Goal: Information Seeking & Learning: Check status

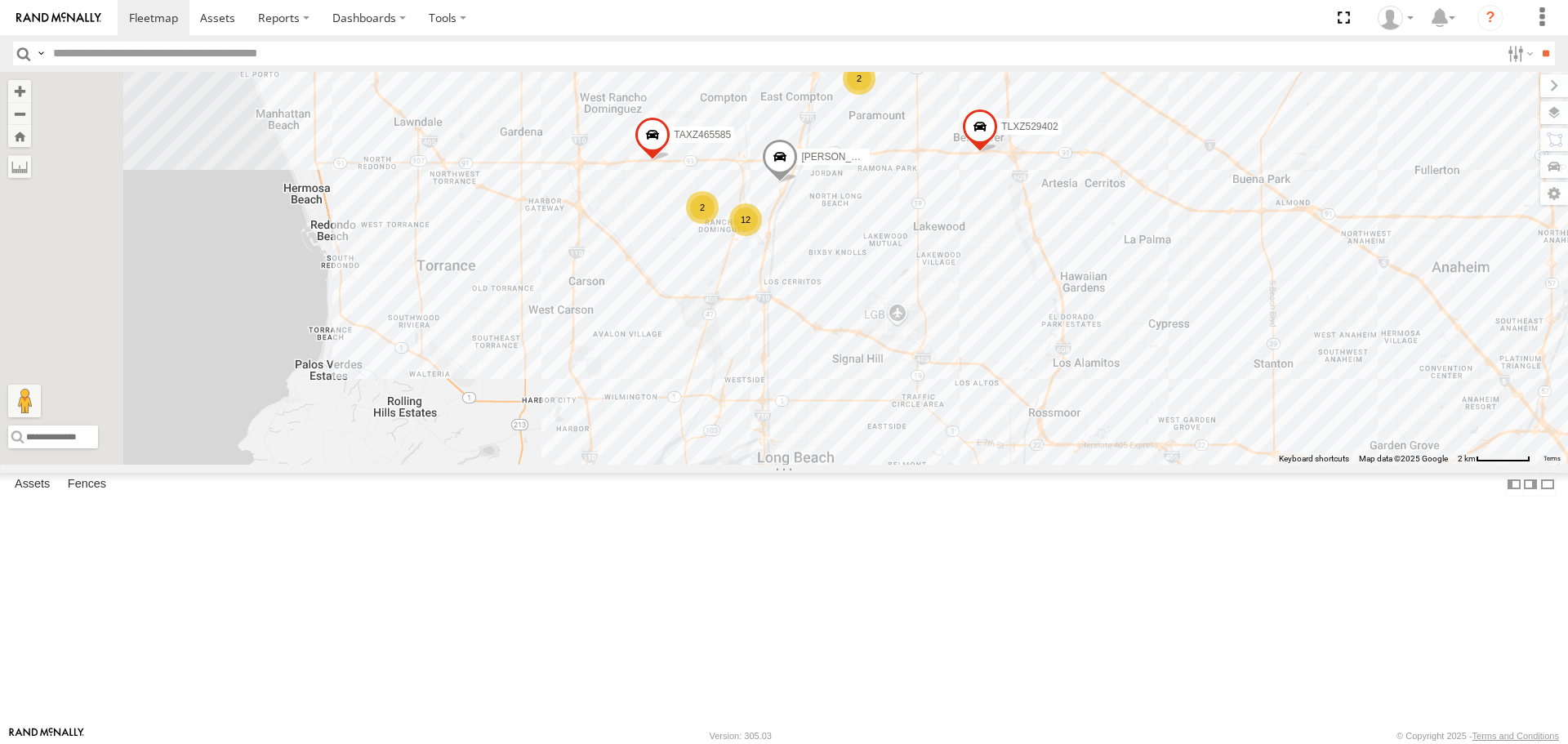
drag, startPoint x: 646, startPoint y: 371, endPoint x: 1127, endPoint y: 424, distance: 483.9
click at [1127, 424] on div "TAXZ467188 JUSTIN/T-1628 GILDER FRANKLIN T-1632 TAXZ465583 - new device CARLOS …" at bounding box center [784, 268] width 1568 height 392
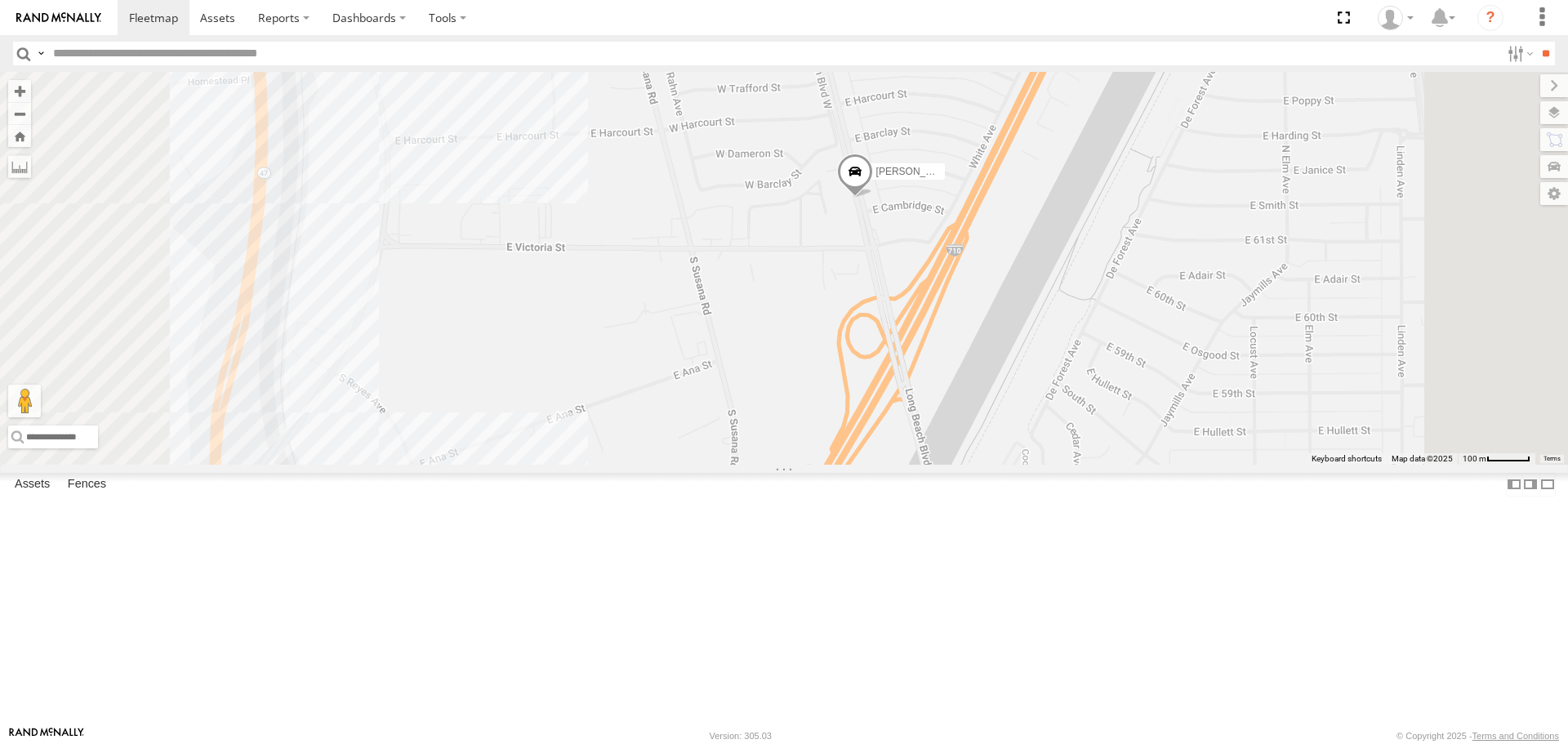
click at [957, 178] on span "[PERSON_NAME]" at bounding box center [916, 171] width 81 height 11
click at [967, 185] on div at bounding box center [854, 173] width 222 height 24
click at [877, 179] on label at bounding box center [861, 172] width 32 height 11
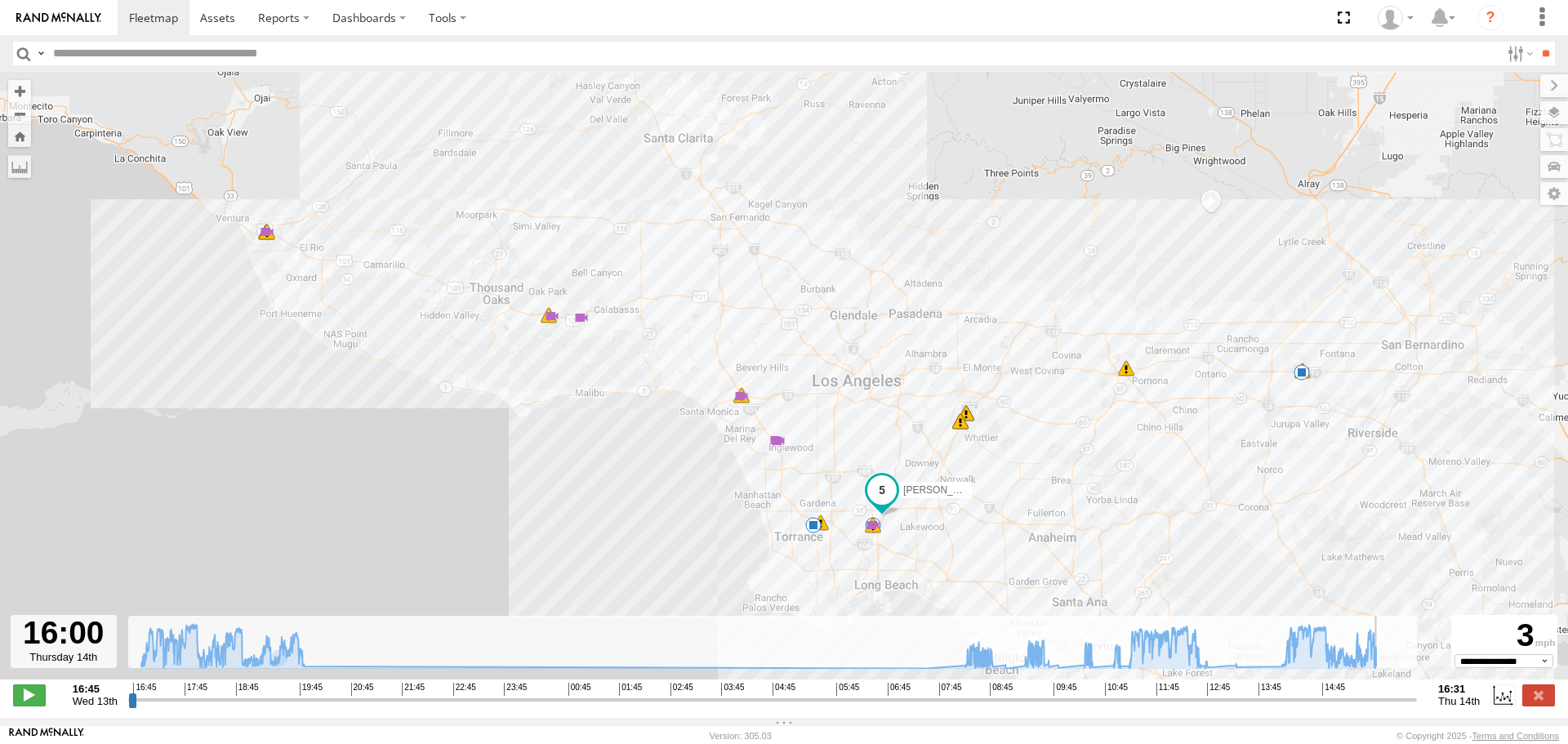
drag, startPoint x: 134, startPoint y: 709, endPoint x: 1384, endPoint y: 697, distance: 1250.1
click at [1384, 697] on input "range" at bounding box center [772, 700] width 1289 height 16
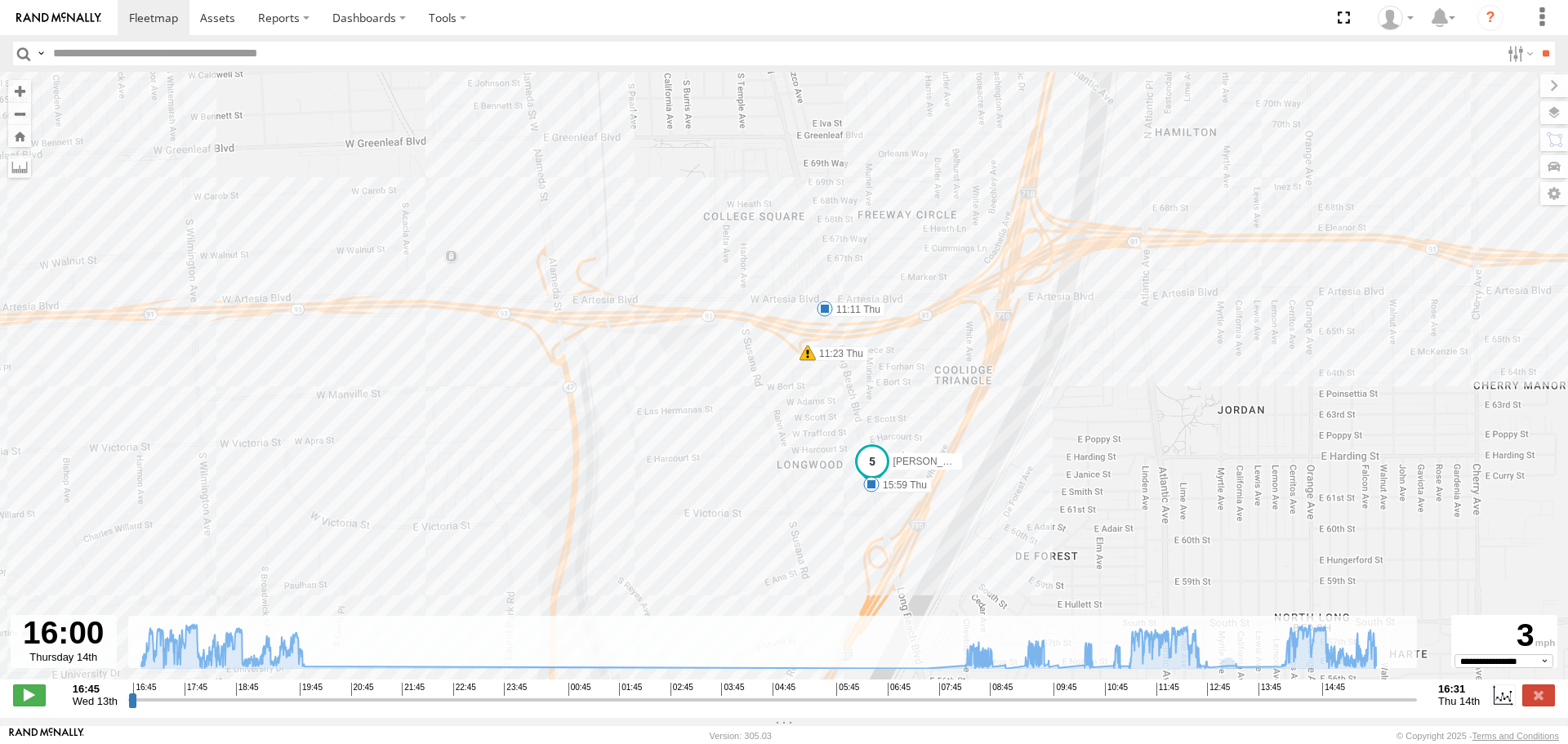
drag, startPoint x: 1022, startPoint y: 518, endPoint x: 949, endPoint y: 339, distance: 193.3
click at [949, 339] on div "CARLOS 16:47 Wed 16:47 Wed 16:47 Wed 17:47 Wed 17:51 Wed 18:41 Wed 19:07 Wed 19…" at bounding box center [784, 385] width 1568 height 625
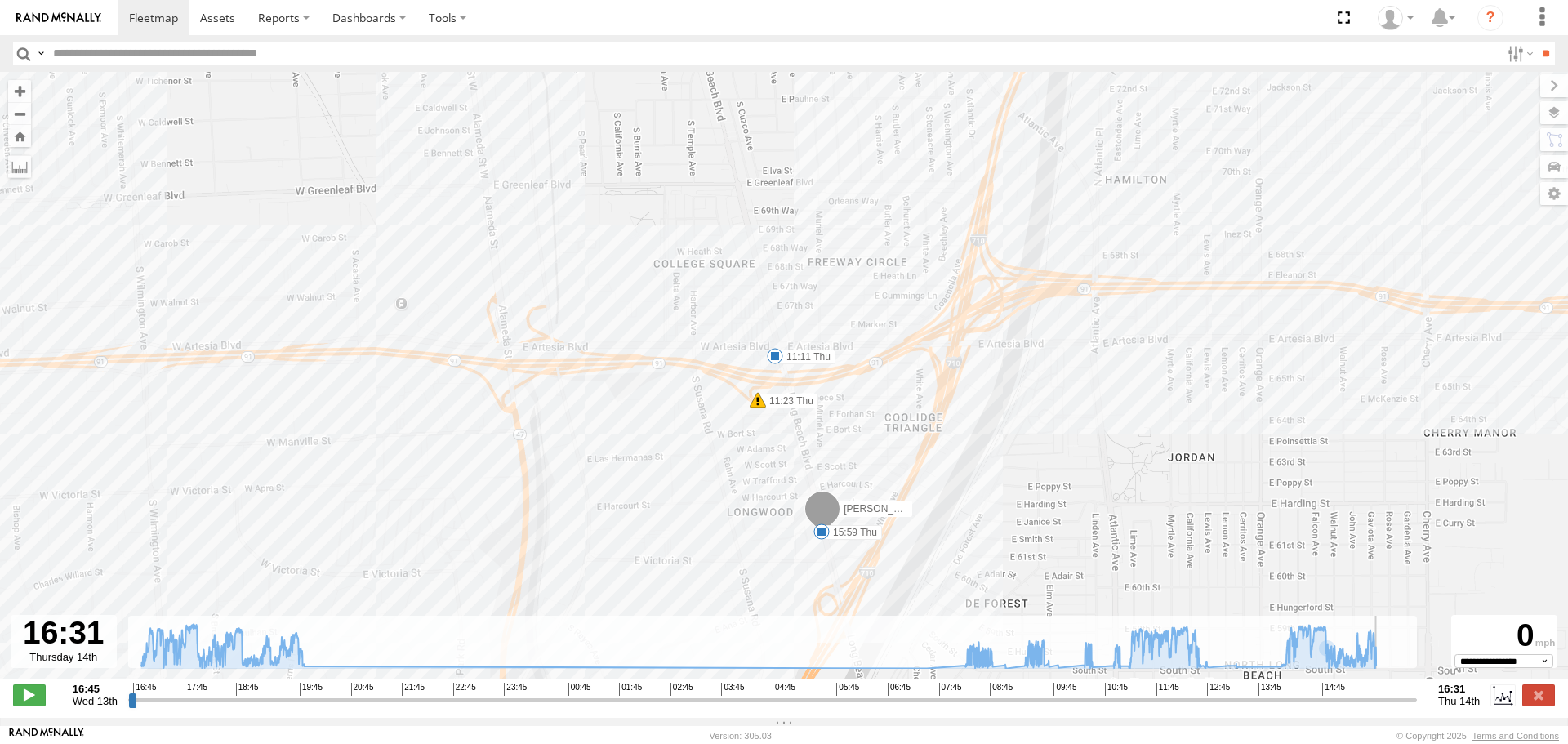
drag, startPoint x: 1385, startPoint y: 705, endPoint x: 1467, endPoint y: 700, distance: 82.2
type input "**********"
click at [1417, 700] on input "range" at bounding box center [772, 700] width 1289 height 16
click at [973, 494] on div "CARLOS 16:47 Wed 16:47 Wed 16:47 Wed 17:47 Wed 17:51 Wed 18:41 Wed 19:07 Wed 19…" at bounding box center [784, 385] width 1568 height 625
click at [213, 249] on div "CARLOS 16:47 Wed 16:47 Wed 16:47 Wed 17:47 Wed 17:51 Wed 18:41 Wed 19:07 Wed 19…" at bounding box center [784, 385] width 1568 height 625
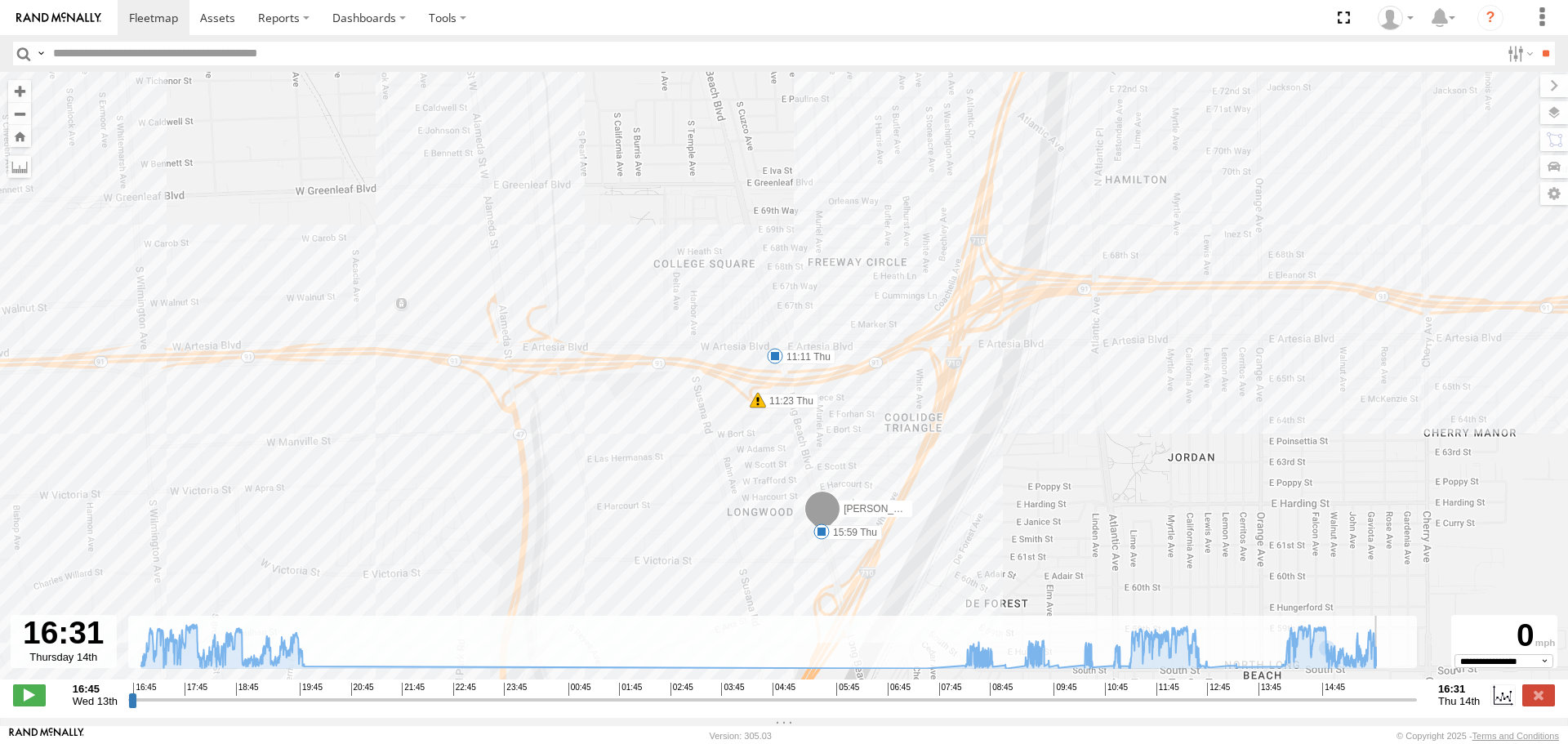
click at [67, 12] on img at bounding box center [59, 17] width 85 height 11
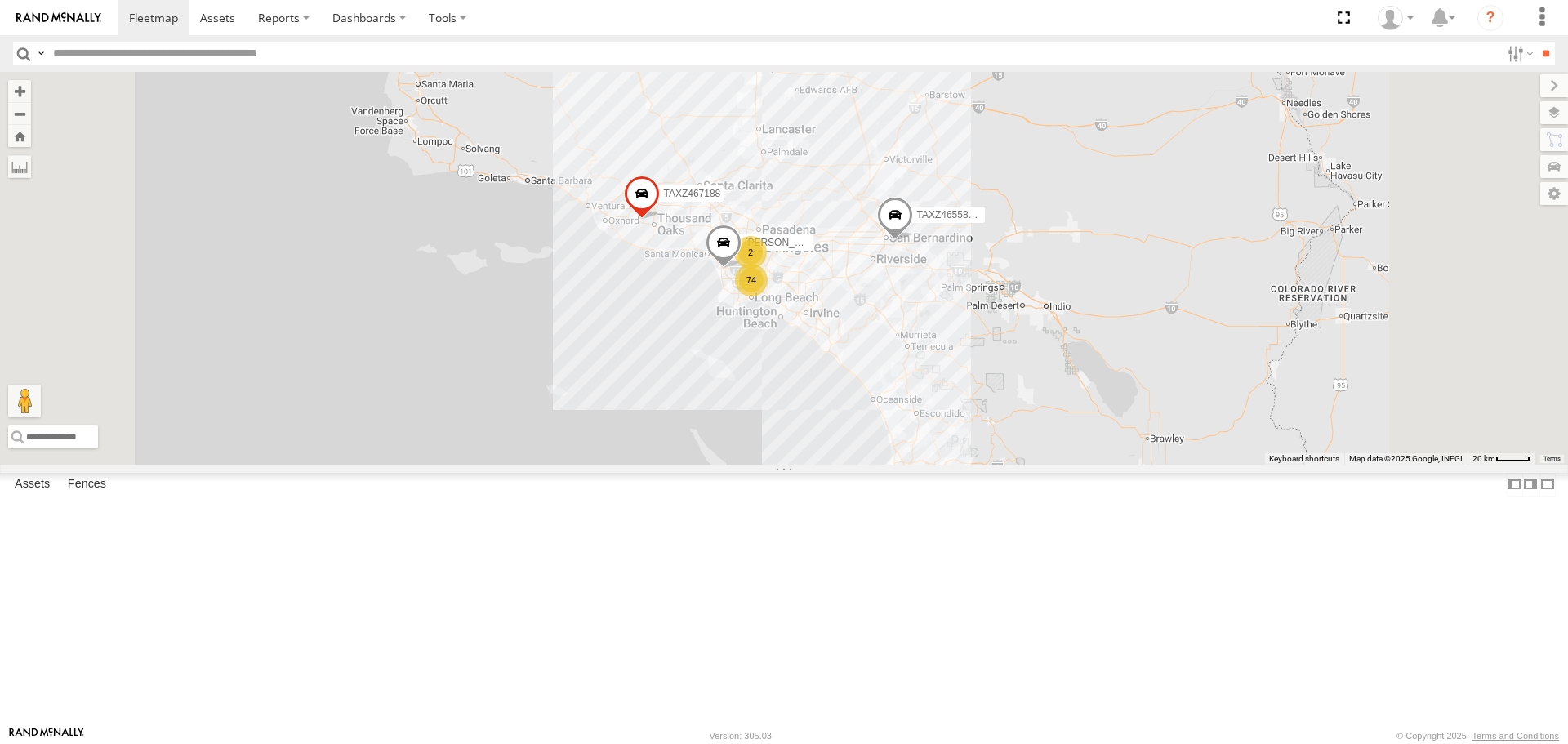
click at [1524, 281] on div "74 TAXZ467188 JUSTIN/T-1628 2 GILDER 2 FRANKLIN T-1632 TAXZ465583 - new device" at bounding box center [784, 268] width 1568 height 392
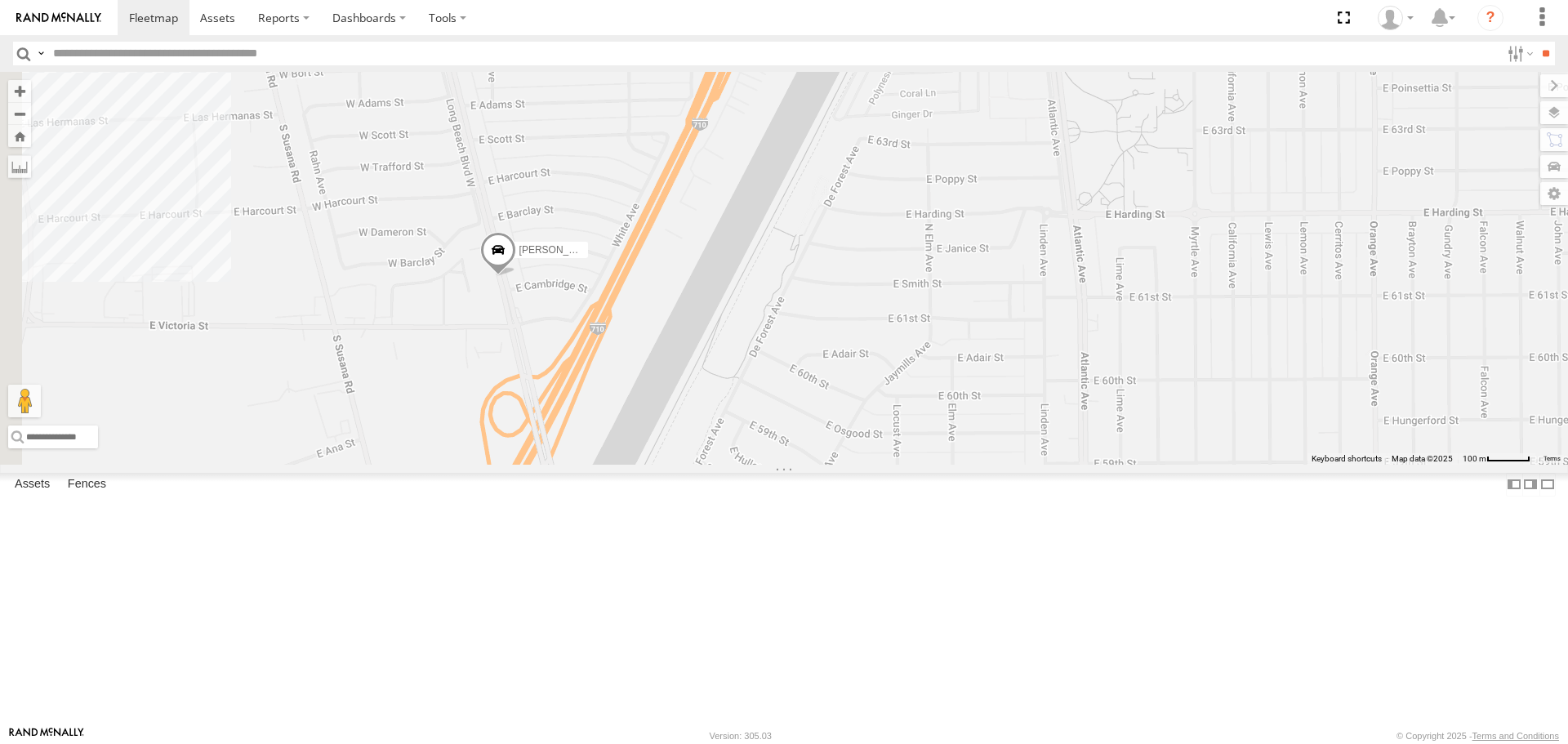
drag, startPoint x: 541, startPoint y: 342, endPoint x: 744, endPoint y: 425, distance: 219.3
click at [744, 425] on div "TAXZ467188 JUSTIN/T-1628 GILDER FRANKLIN T-1632 TAXZ465583 - new device TLXZ529…" at bounding box center [784, 268] width 1568 height 392
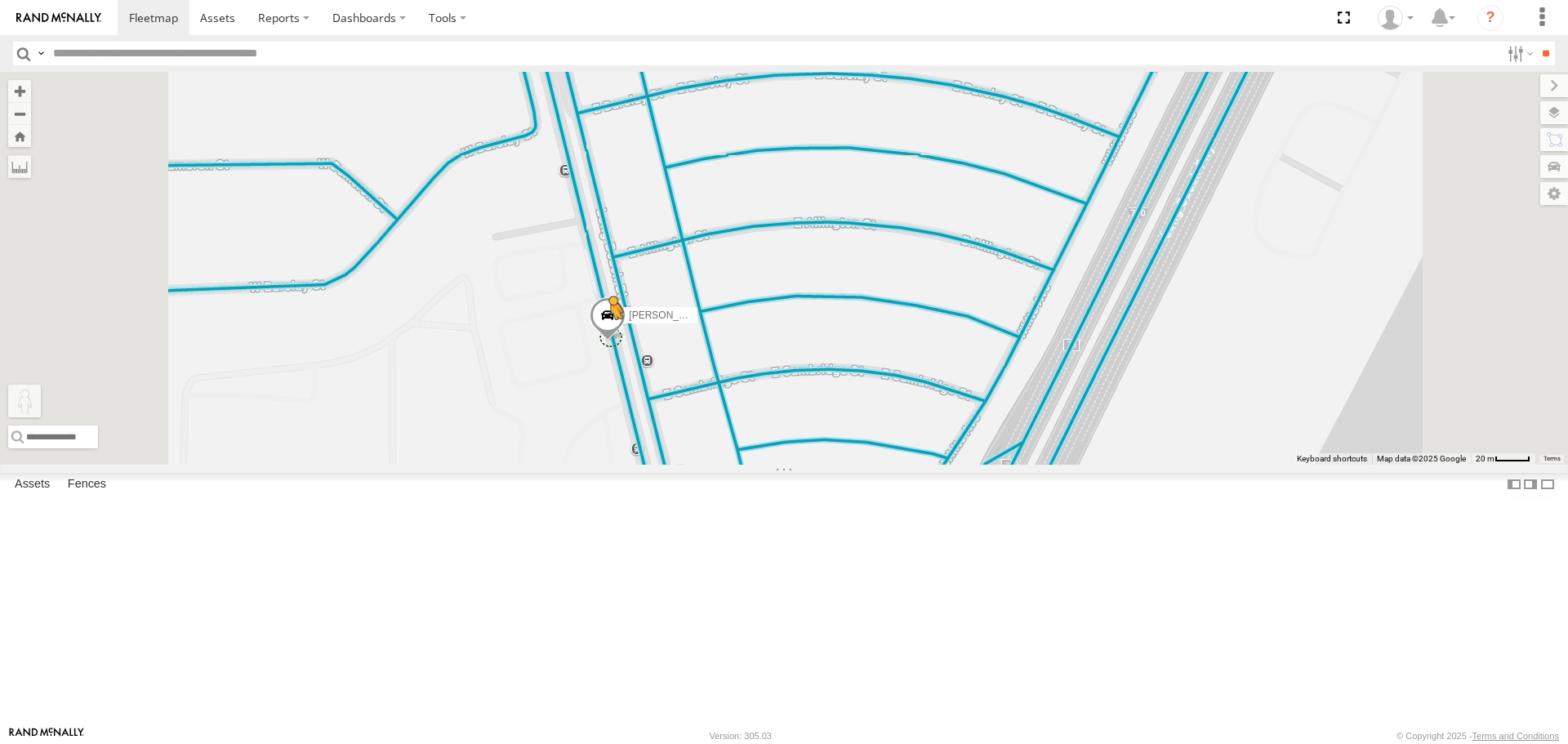
drag, startPoint x: 439, startPoint y: 662, endPoint x: 815, endPoint y: 466, distance: 424.0
click at [815, 464] on div "TAXZ467188 JUSTIN/T-1628 GILDER FRANKLIN T-1632 TAXZ465583 - new device TLXZ529…" at bounding box center [784, 268] width 1568 height 392
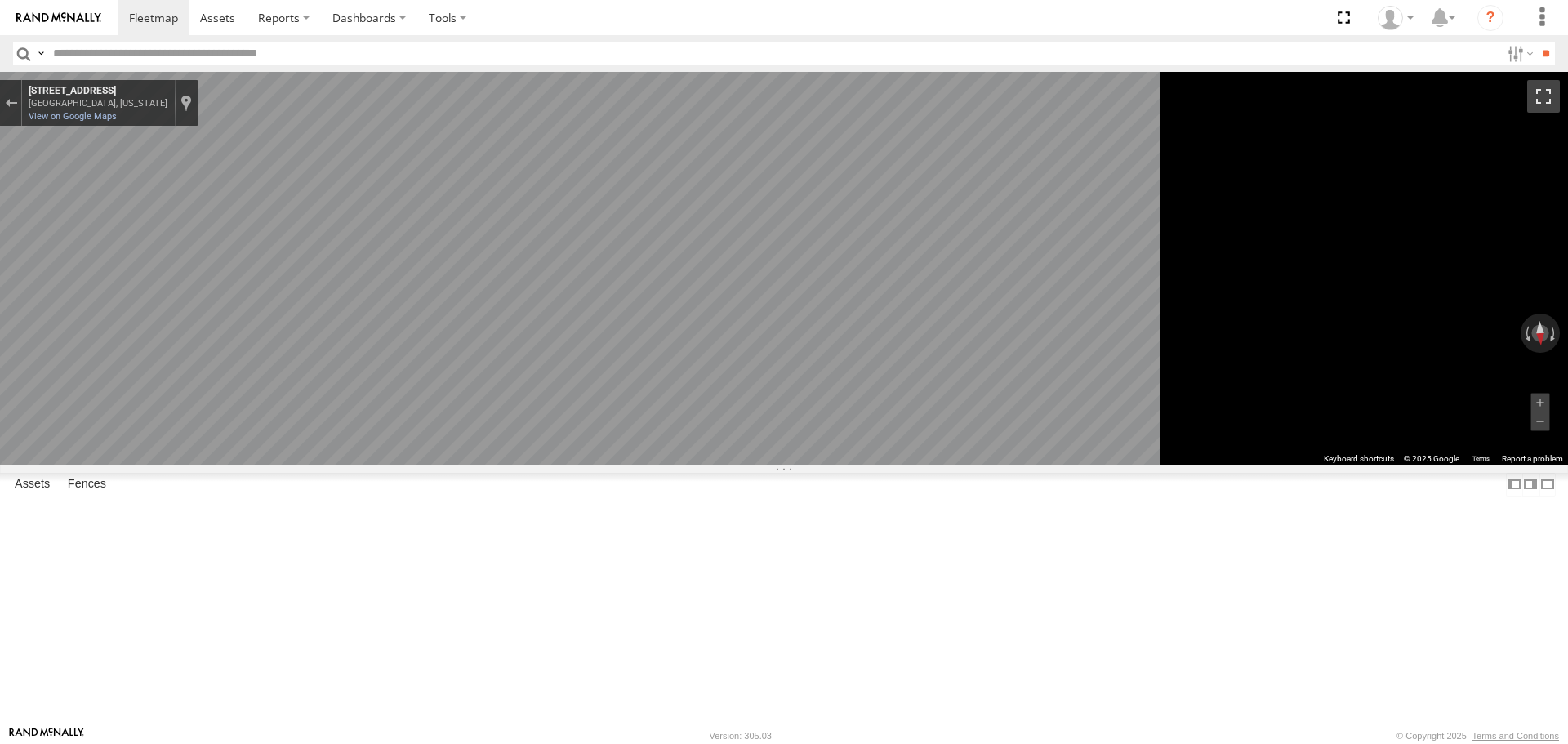
drag, startPoint x: 1548, startPoint y: 87, endPoint x: 1548, endPoint y: 186, distance: 99.0
click at [1548, 87] on button "Toggle fullscreen view" at bounding box center [1544, 97] width 33 height 33
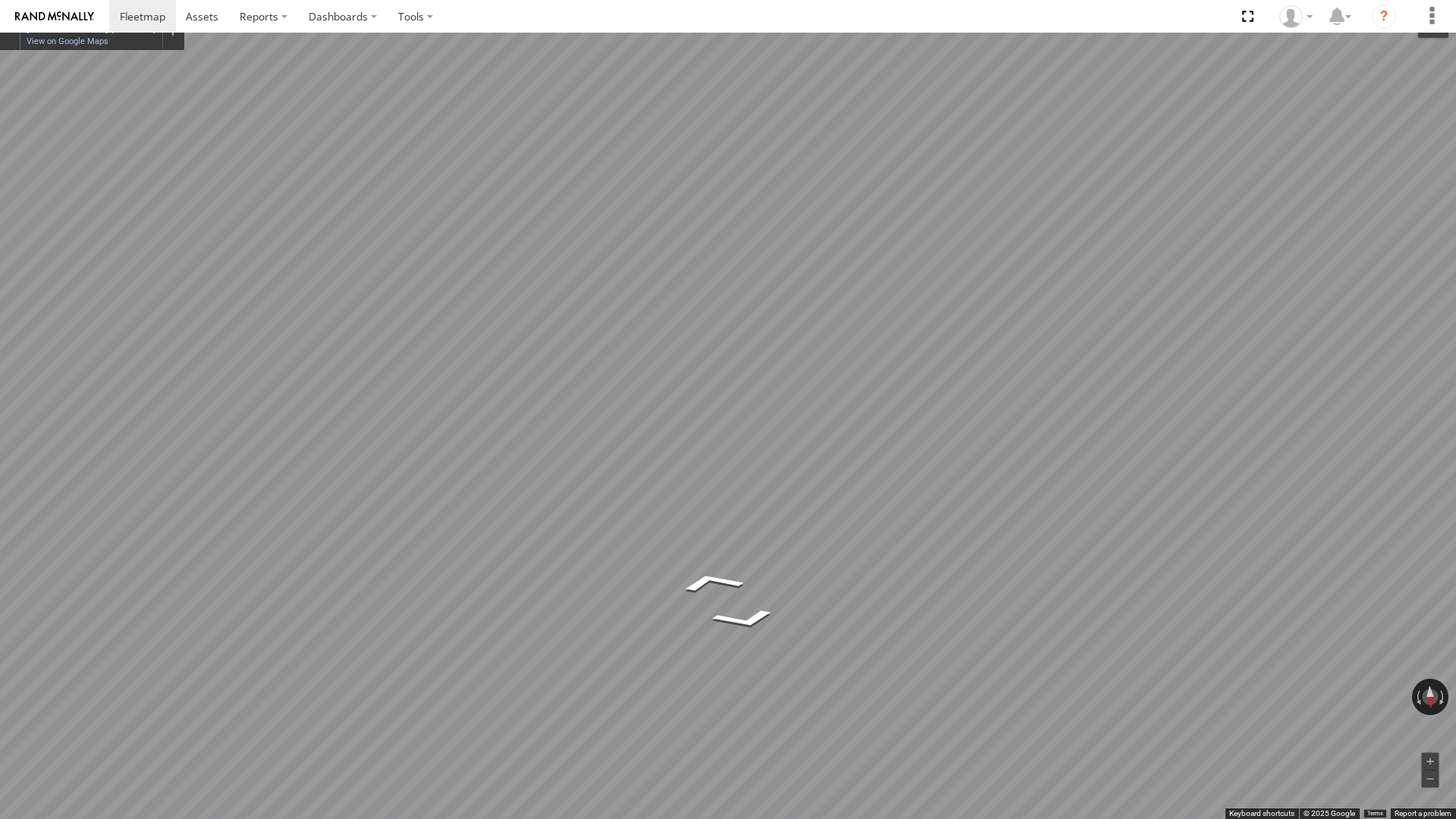
click at [1425, 31] on button "Toggle fullscreen view" at bounding box center [1433, 23] width 31 height 31
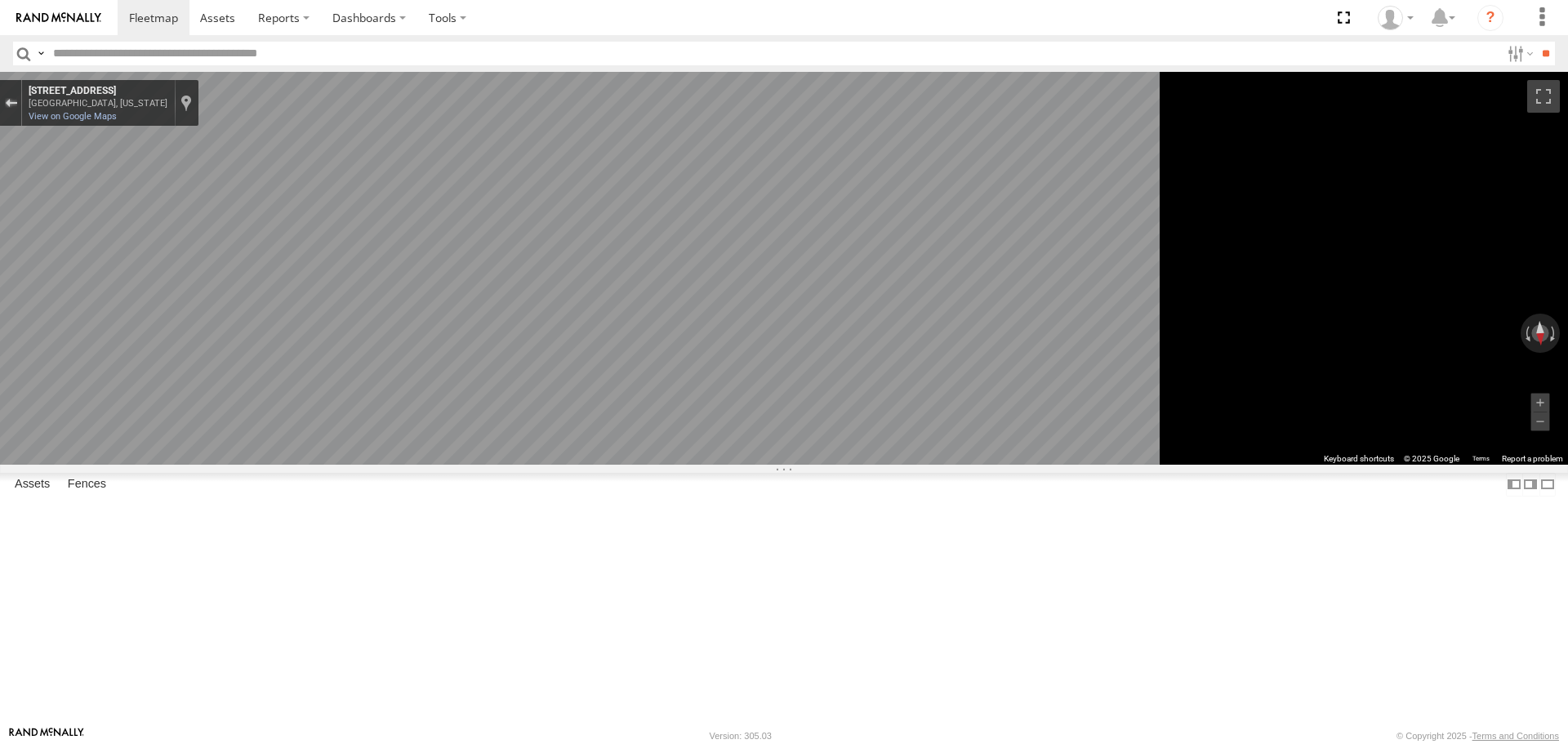
click at [17, 106] on div "Exit the Street View" at bounding box center [11, 103] width 12 height 10
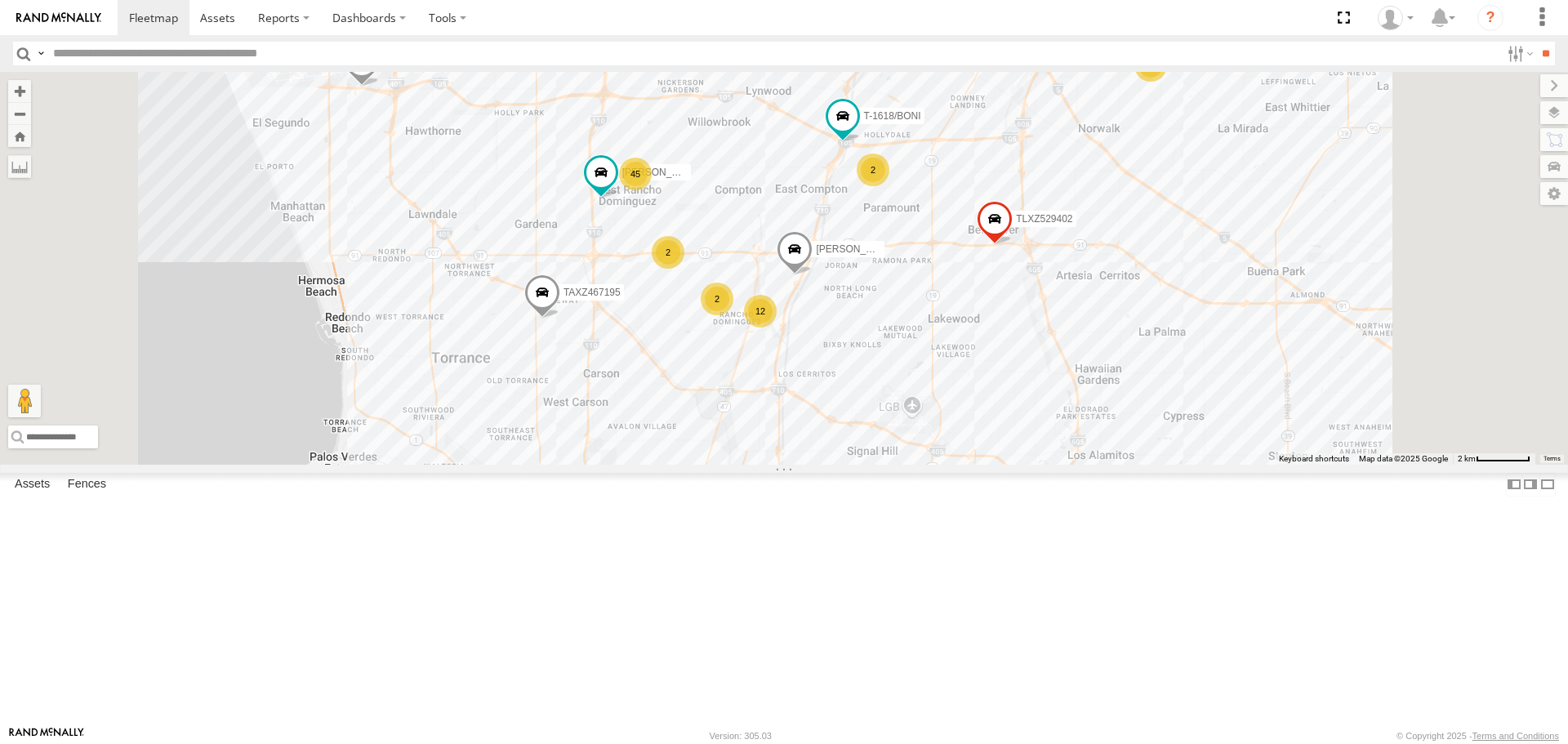
drag, startPoint x: 1168, startPoint y: 314, endPoint x: 1134, endPoint y: 170, distance: 148.0
click at [1134, 170] on div "TAXZ467188 JUSTIN/T-1628 GILDER FRANKLIN T-1632 TAXZ465583 - new device TLXZ529…" at bounding box center [784, 268] width 1568 height 392
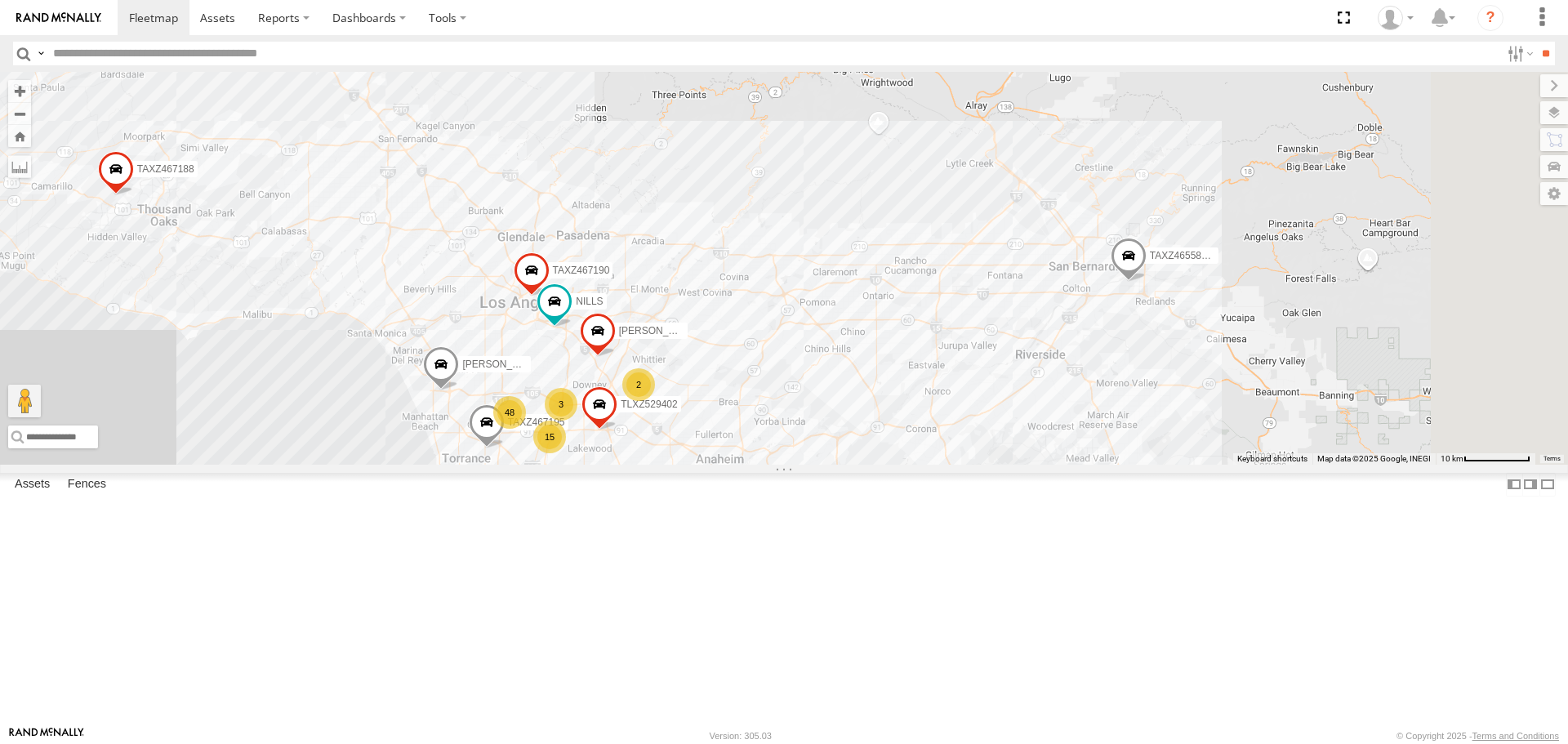
drag, startPoint x: 1322, startPoint y: 455, endPoint x: 1009, endPoint y: 541, distance: 324.6
click at [1009, 464] on div "TAXZ467188 JUSTIN/T-1628 GILDER FRANKLIN T-1632 TAXZ465583 - new device TLXZ529…" at bounding box center [784, 268] width 1568 height 392
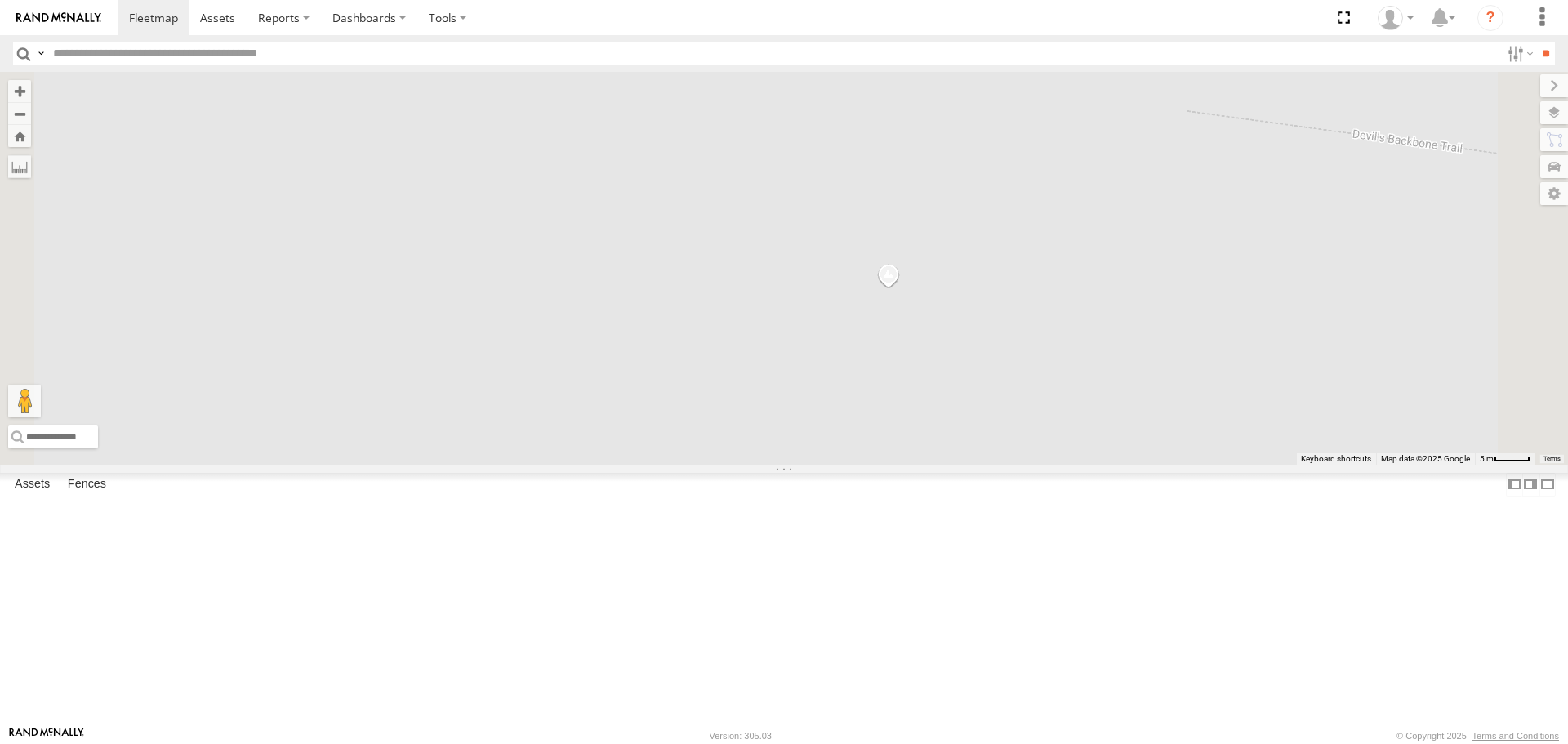
click at [1092, 408] on div "TAXZ467188 JUSTIN/T-1628 GILDER FRANKLIN T-1632 TAXZ465583 - new device TLXZ529…" at bounding box center [784, 268] width 1568 height 392
click at [1003, 294] on button "Close" at bounding box center [983, 274] width 39 height 39
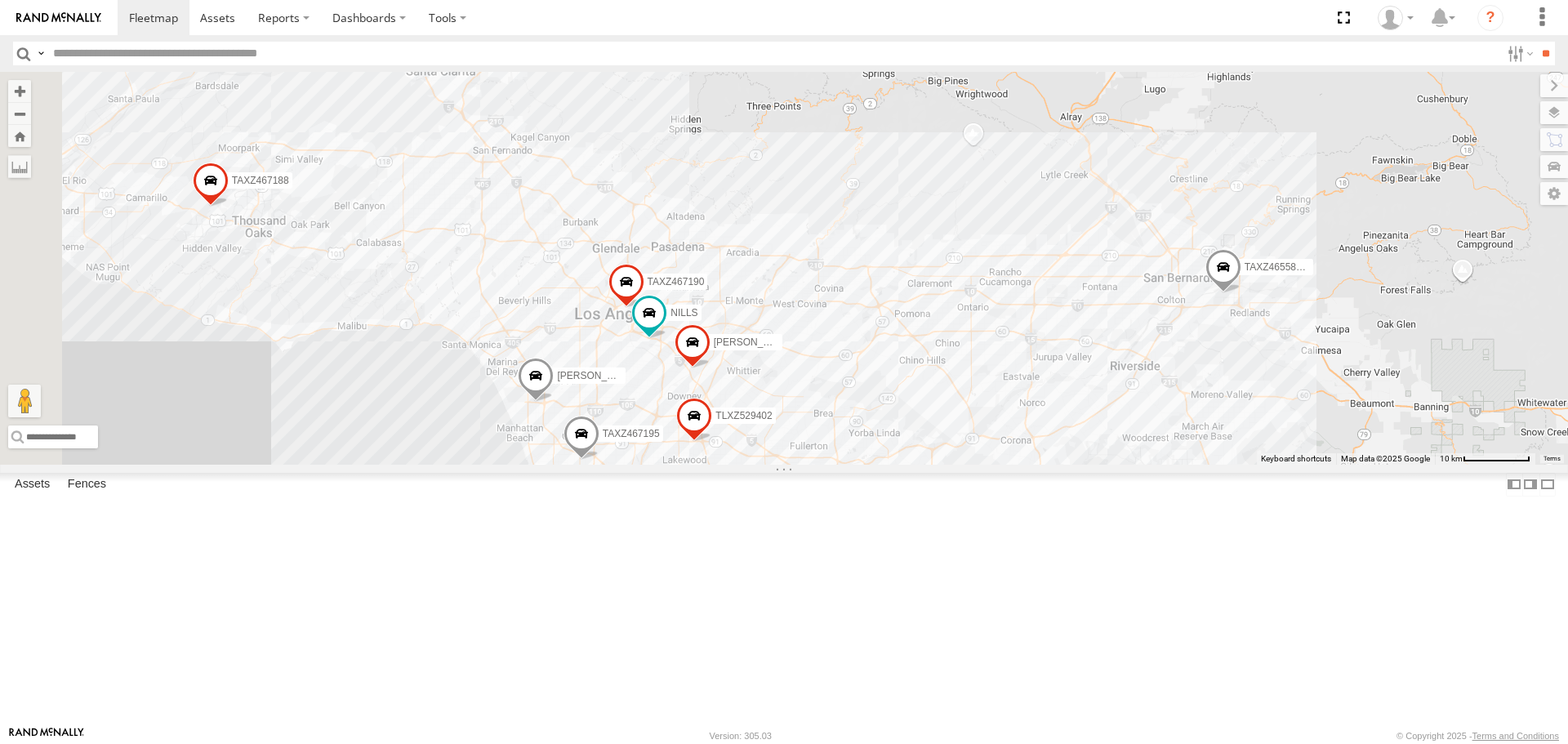
drag, startPoint x: 930, startPoint y: 656, endPoint x: 1153, endPoint y: 333, distance: 392.5
click at [1150, 336] on div "TAXZ467188 JUSTIN/T-1628 GILDER FRANKLIN T-1632 TAXZ465583 - new device TLXZ529…" at bounding box center [784, 268] width 1568 height 392
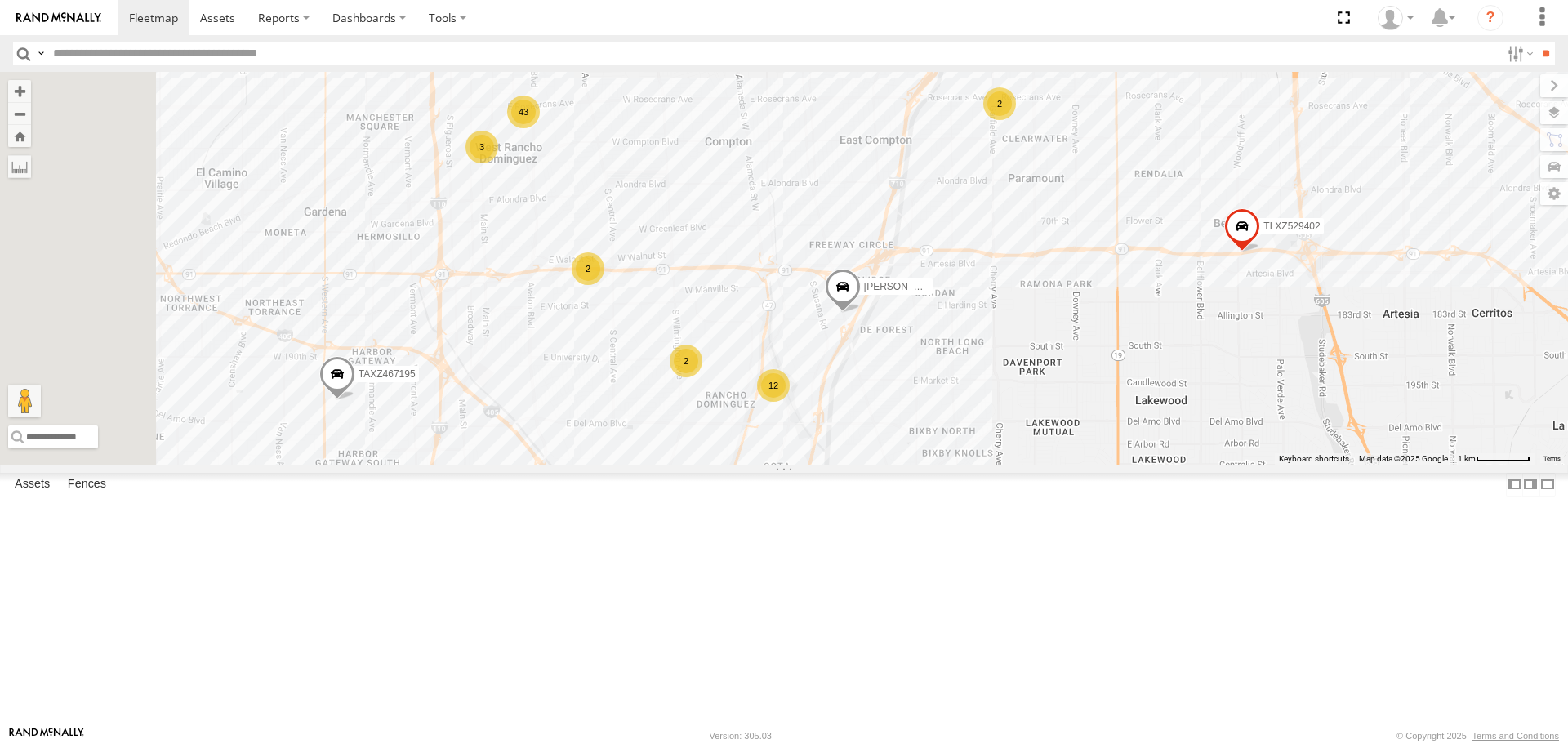
drag, startPoint x: 836, startPoint y: 662, endPoint x: 1046, endPoint y: 506, distance: 261.6
click at [1062, 464] on div "TAXZ467188 JUSTIN/T-1628 GILDER FRANKLIN T-1632 TAXZ465583 - new device TLXZ529…" at bounding box center [784, 268] width 1568 height 392
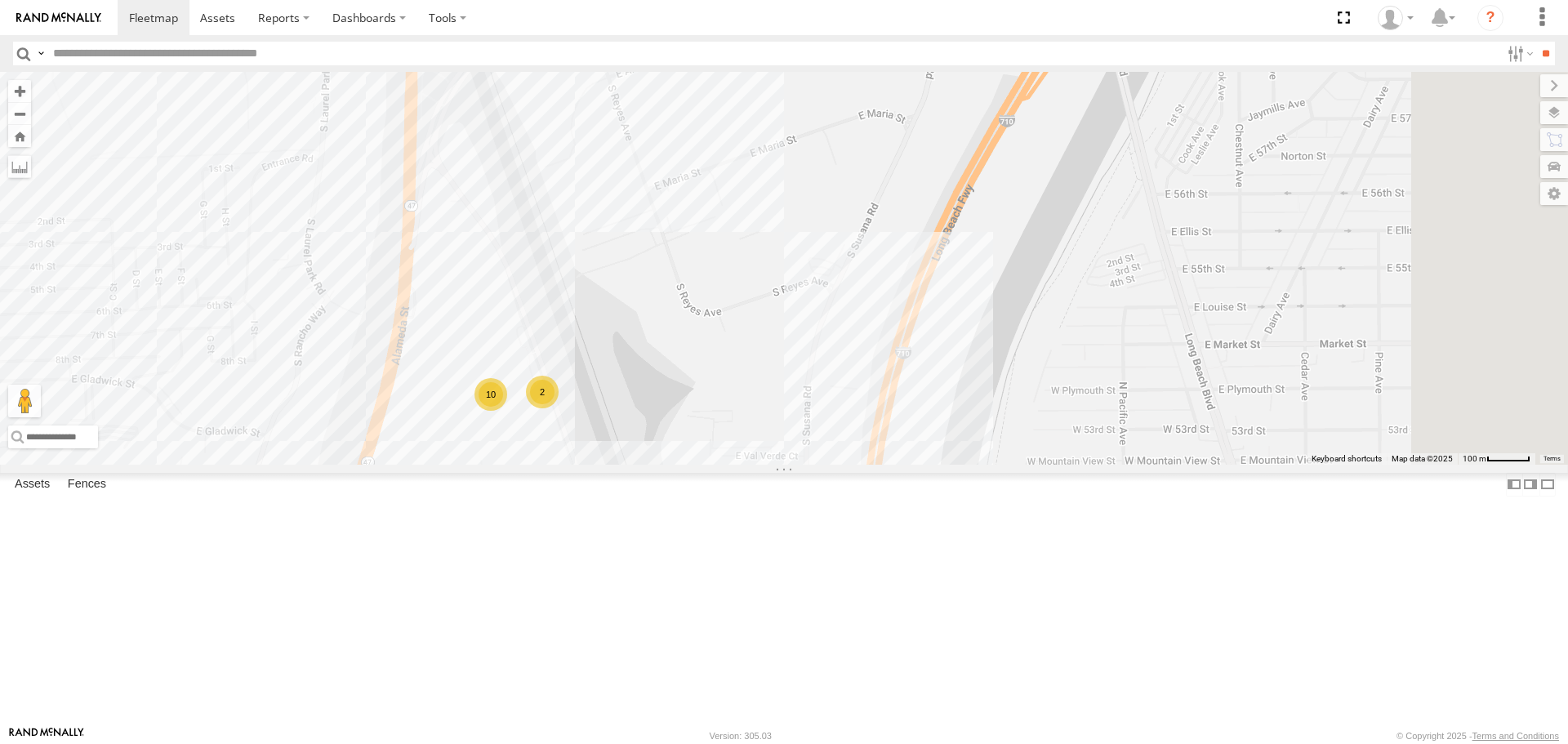
drag, startPoint x: 1154, startPoint y: 289, endPoint x: 996, endPoint y: 558, distance: 312.0
click at [997, 464] on div "10 2 Loading..." at bounding box center [784, 268] width 1568 height 392
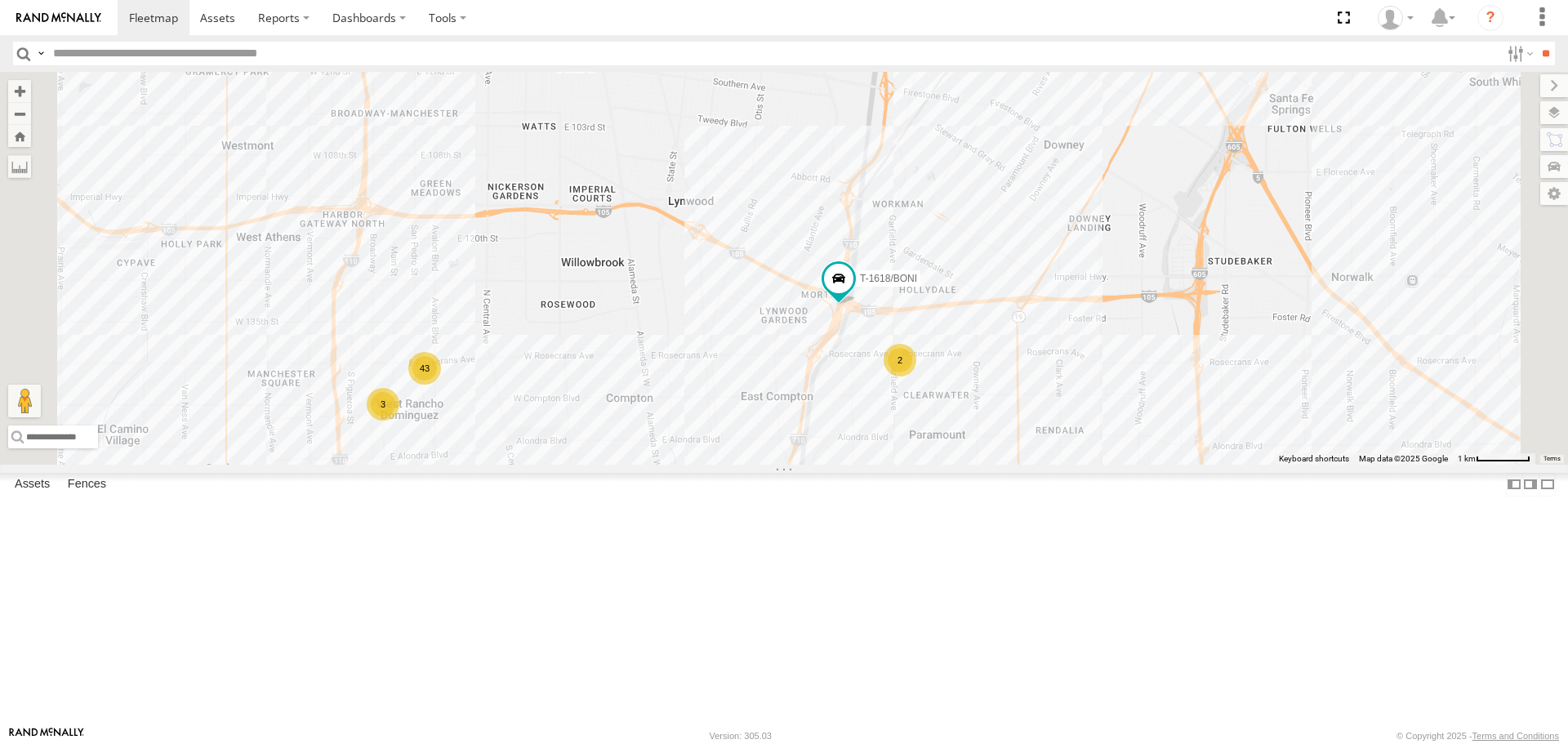
drag, startPoint x: 1066, startPoint y: 393, endPoint x: 1010, endPoint y: 594, distance: 208.7
click at [1010, 464] on div "CARLOS 43 12 2 2 T-1618/BONI TLXZ529402 3 2 TAXZ467195 Loading..." at bounding box center [784, 268] width 1568 height 392
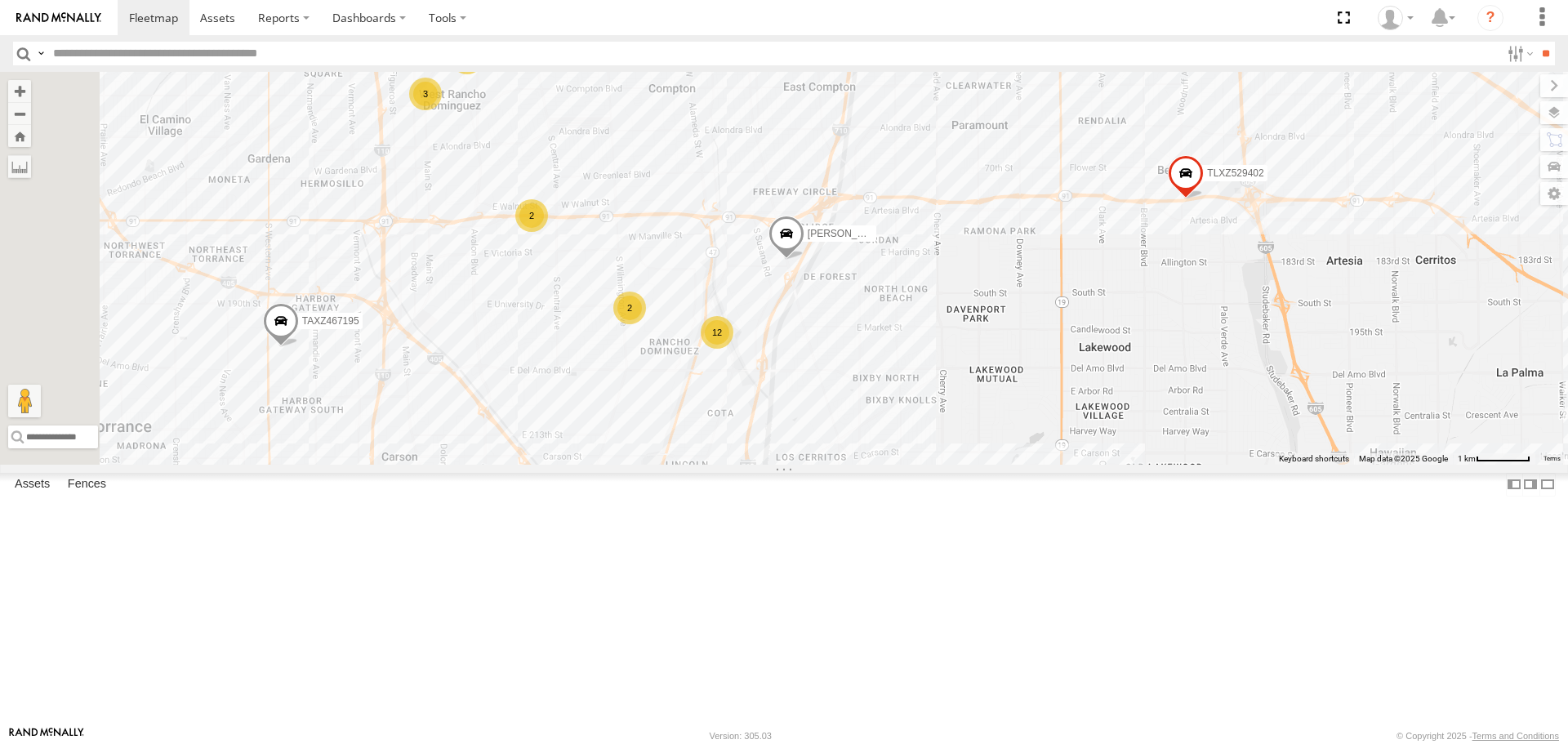
drag, startPoint x: 1034, startPoint y: 480, endPoint x: 1288, endPoint y: 348, distance: 286.3
click at [1288, 348] on div "CARLOS 43 12 2 2 T-1618/BONI TLXZ529402 3 2 TAXZ467195 Loading..." at bounding box center [784, 268] width 1568 height 392
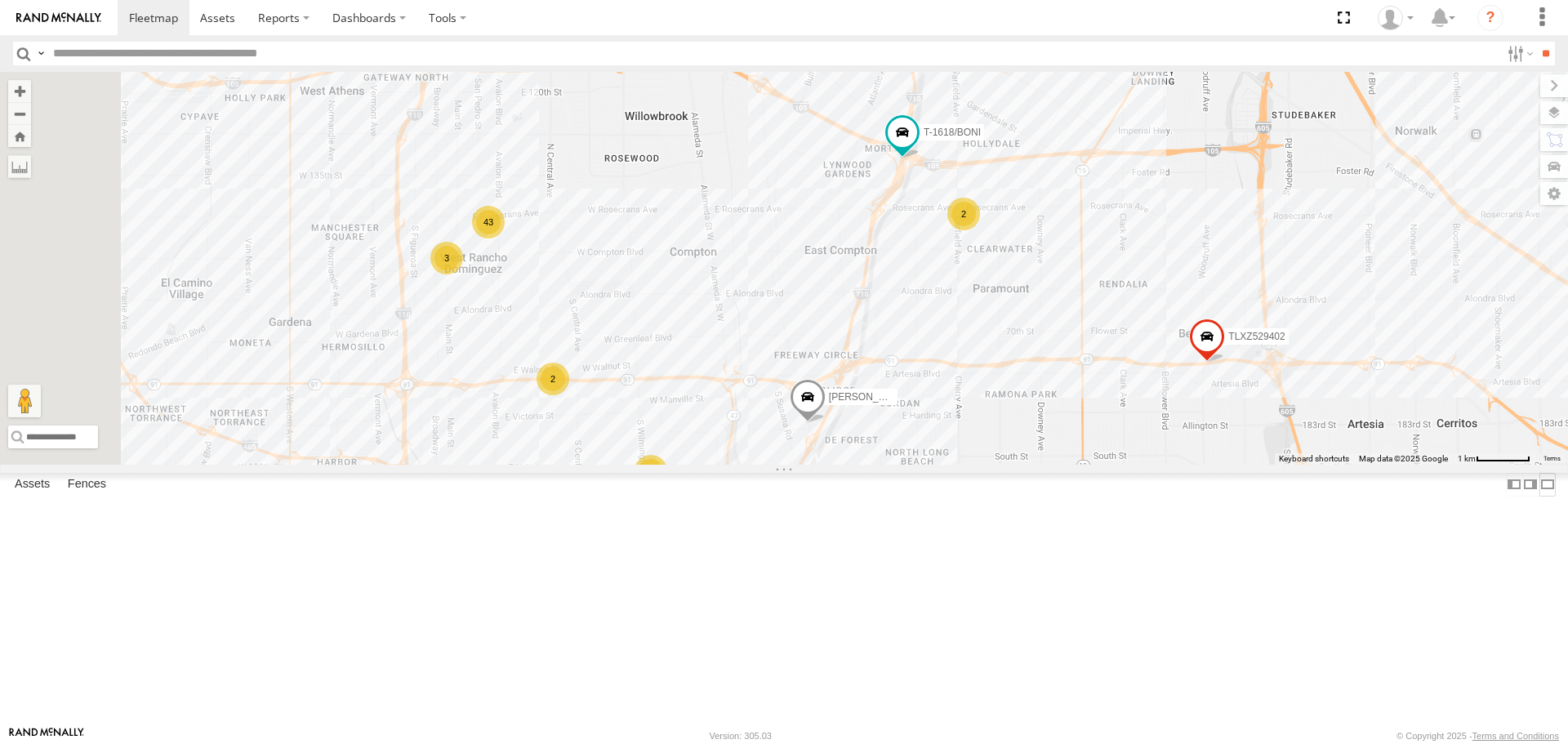
click at [1539, 497] on label at bounding box center [1547, 485] width 17 height 23
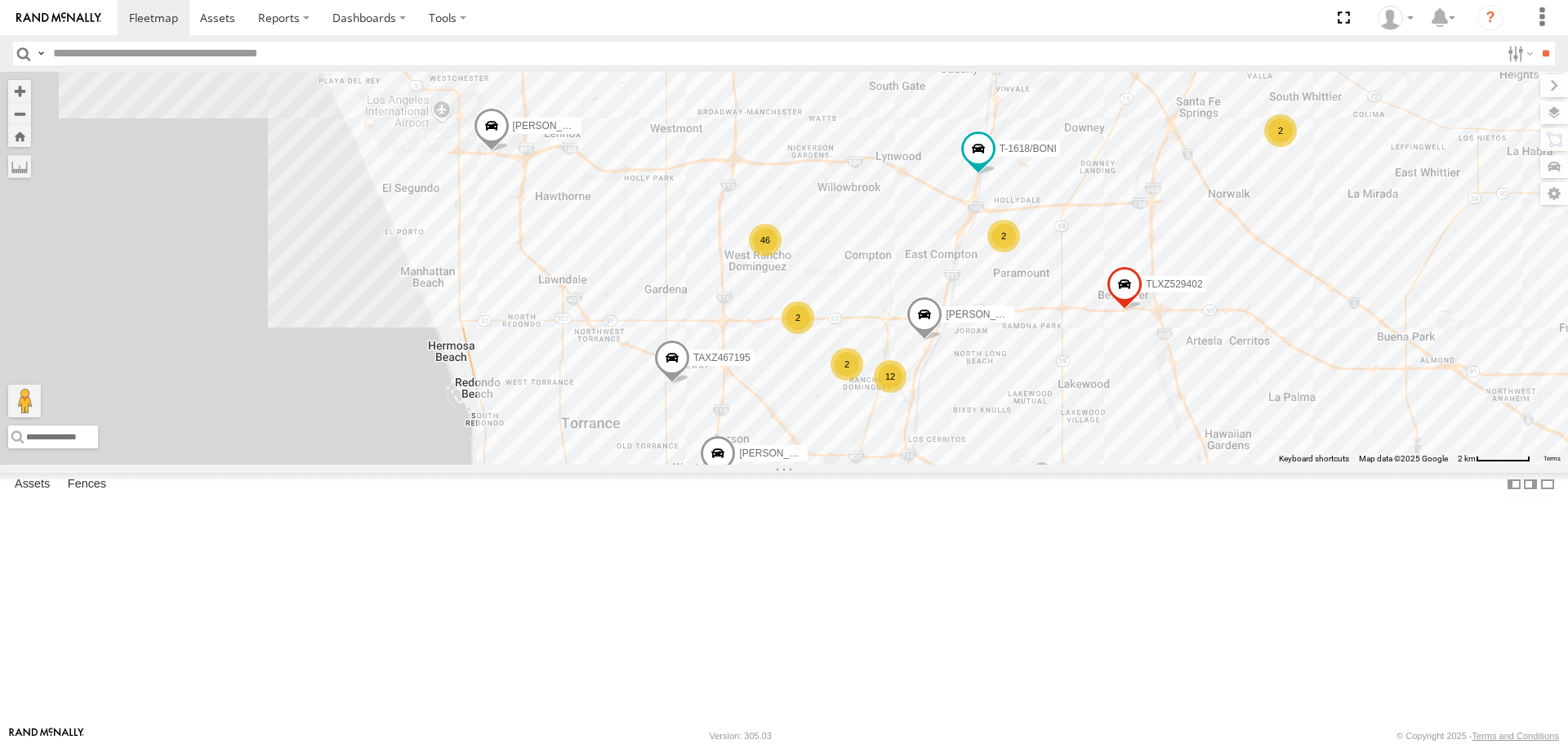
drag, startPoint x: 665, startPoint y: 501, endPoint x: 1014, endPoint y: 501, distance: 349.0
click at [1014, 464] on div "TAXZ467188 JUSTIN/T-1628 T-1678/ LUIS GILDER FRANKLIN T-1632 TAXZ465583 - new d…" at bounding box center [784, 268] width 1568 height 392
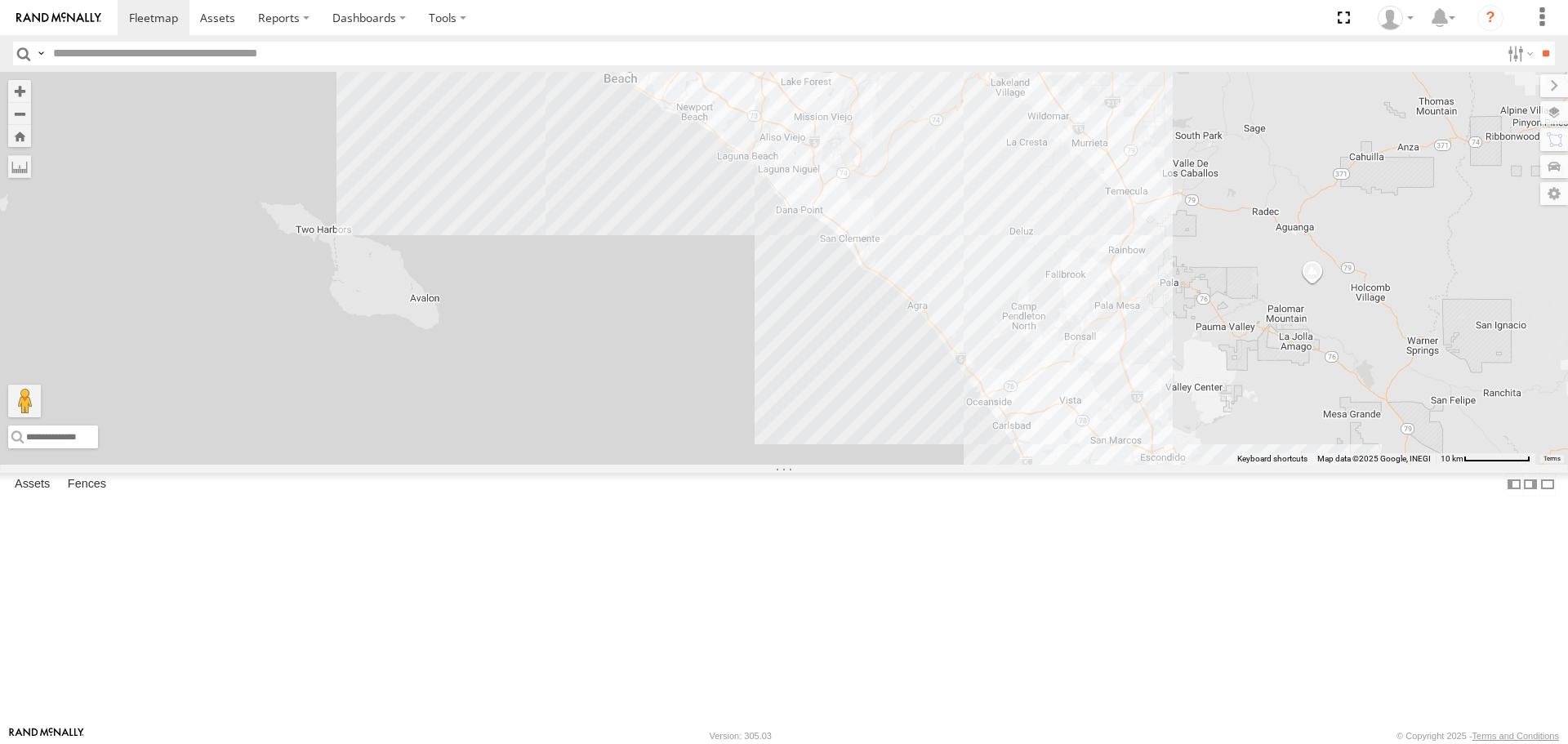
drag, startPoint x: 998, startPoint y: 561, endPoint x: 560, endPoint y: 138, distance: 608.9
click at [560, 138] on div "TAXZ467188 JUSTIN/T-1628 T-1678/ LUIS GILDER FRANKLIN T-1632 TAXZ465583 - new d…" at bounding box center [784, 268] width 1568 height 392
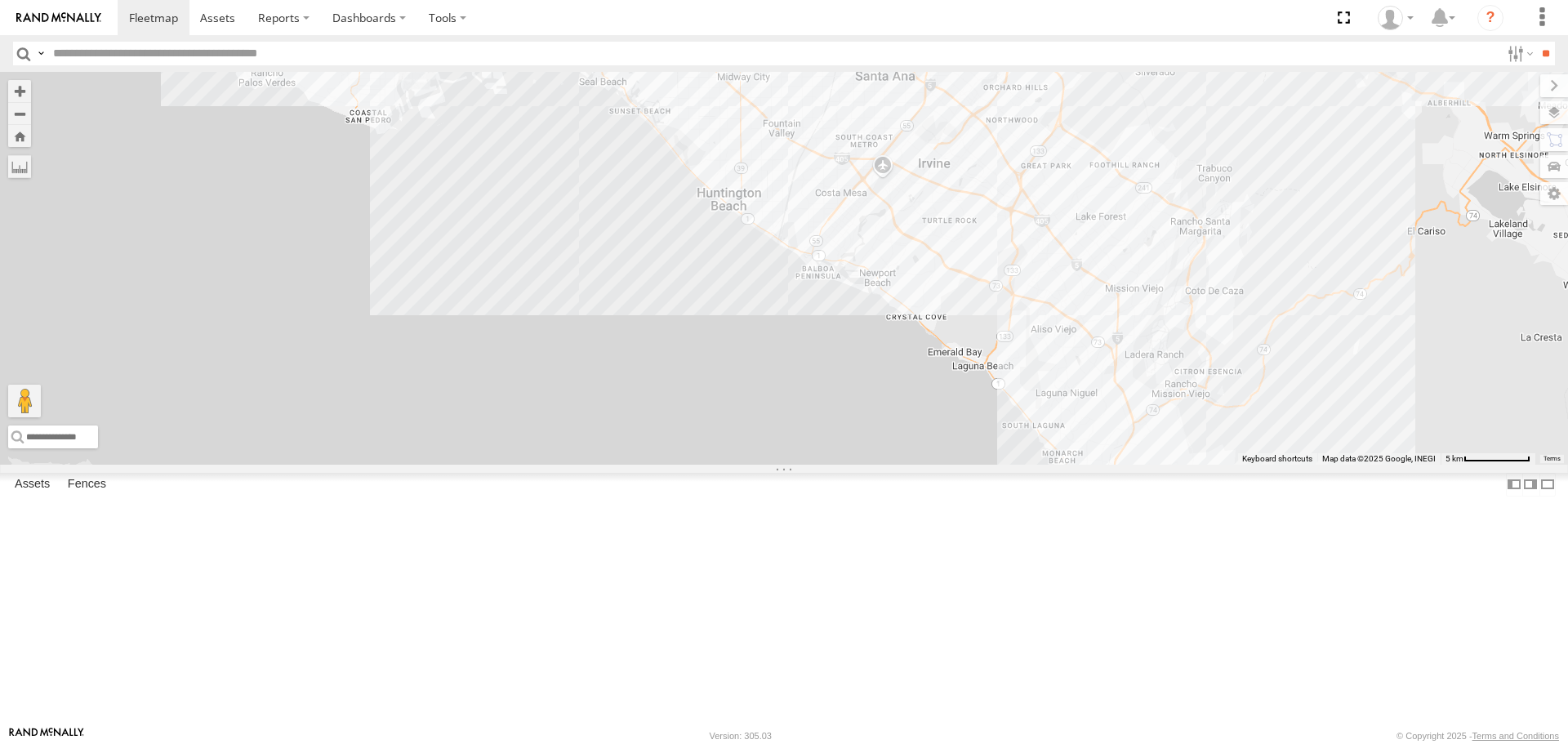
drag, startPoint x: 850, startPoint y: 214, endPoint x: 1231, endPoint y: 663, distance: 588.9
click at [1236, 464] on div "TAXZ467188 JUSTIN/T-1628 T-1678/ LUIS GILDER FRANKLIN T-1632 TAXZ465583 - new d…" at bounding box center [784, 268] width 1568 height 392
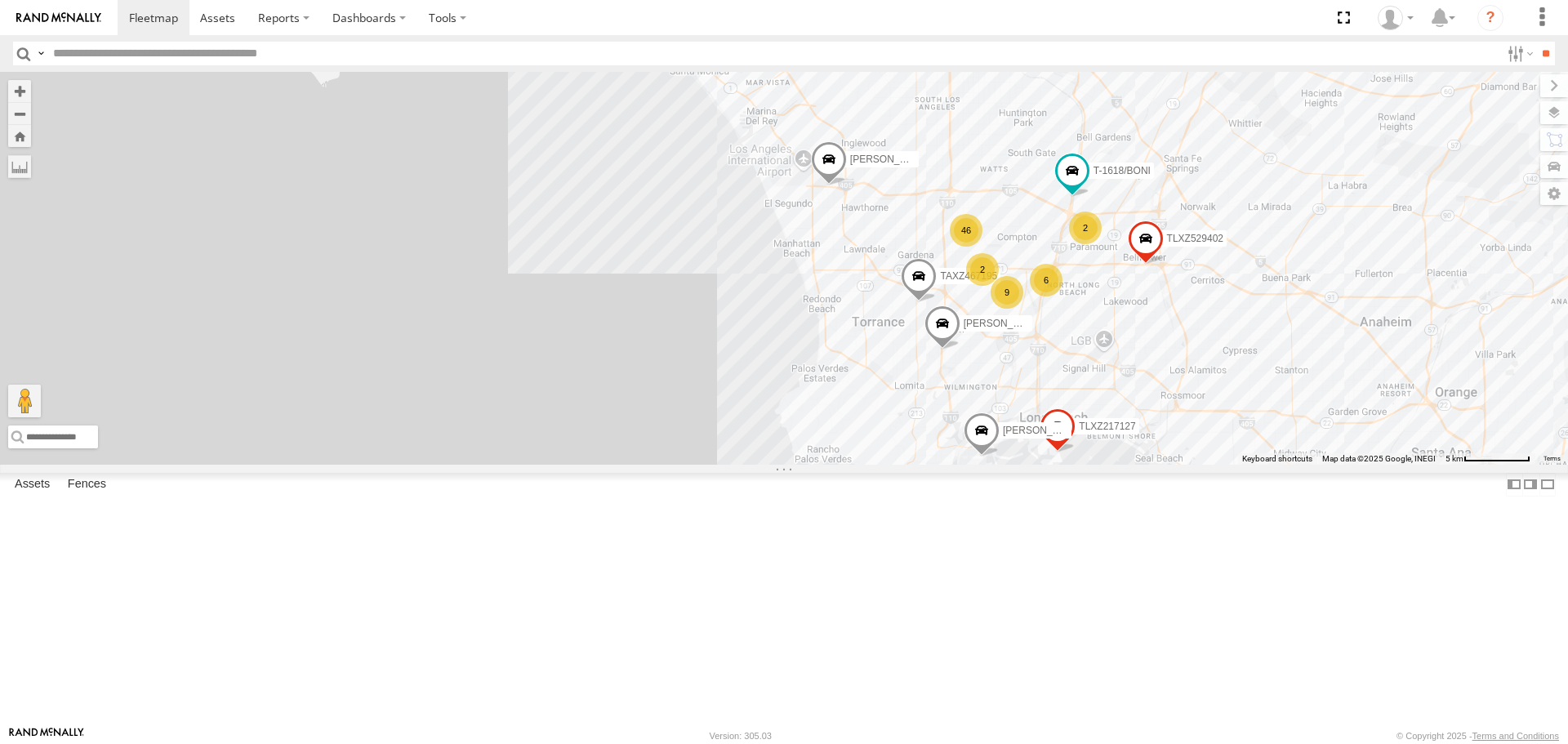
drag, startPoint x: 698, startPoint y: 225, endPoint x: 1153, endPoint y: 495, distance: 529.1
click at [1153, 464] on div "TAXZ467188 JUSTIN/T-1628 T-1678/ LUIS GILDER FRANKLIN T-1632 TAXZ465583 - new d…" at bounding box center [784, 268] width 1568 height 392
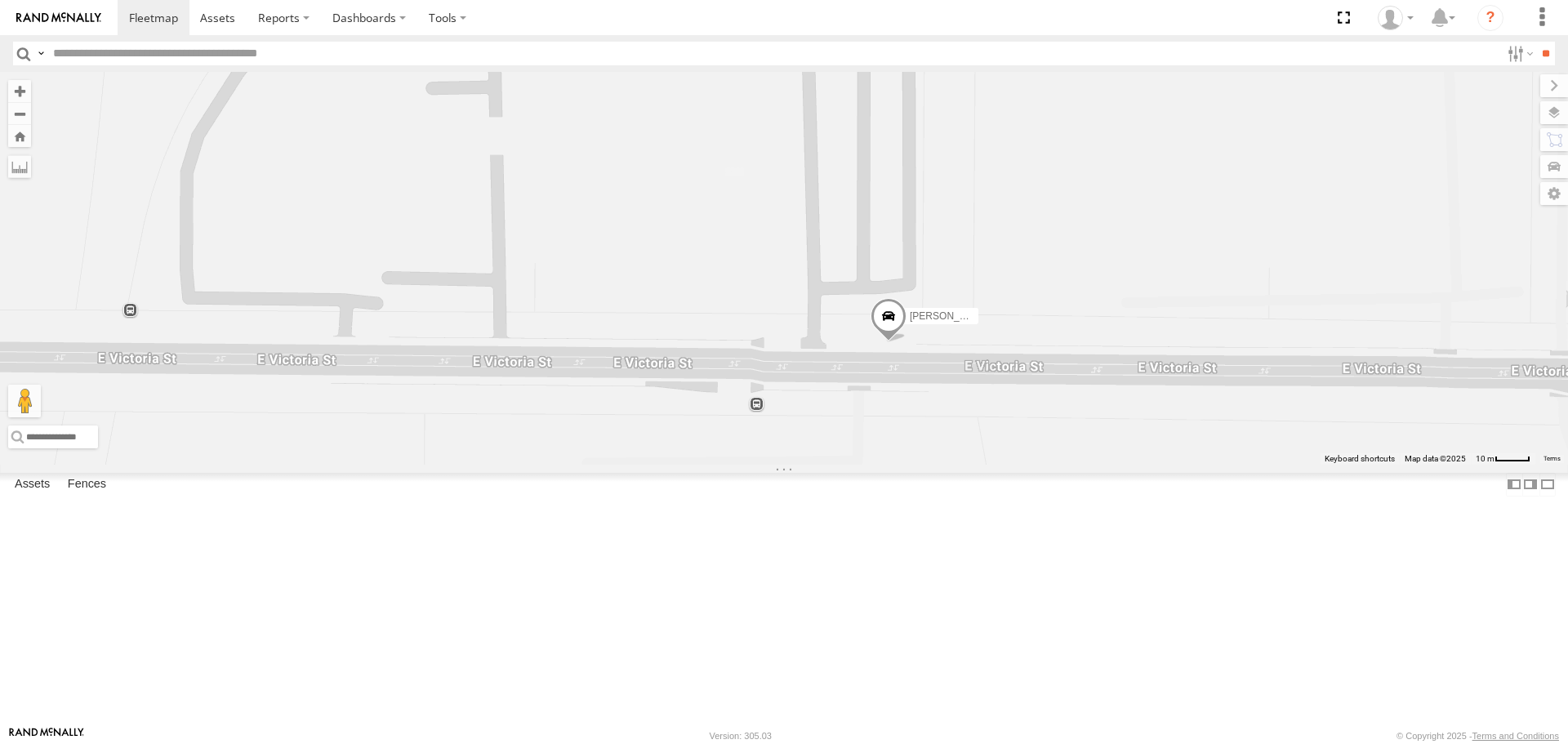
click at [88, 9] on link at bounding box center [58, 17] width 117 height 35
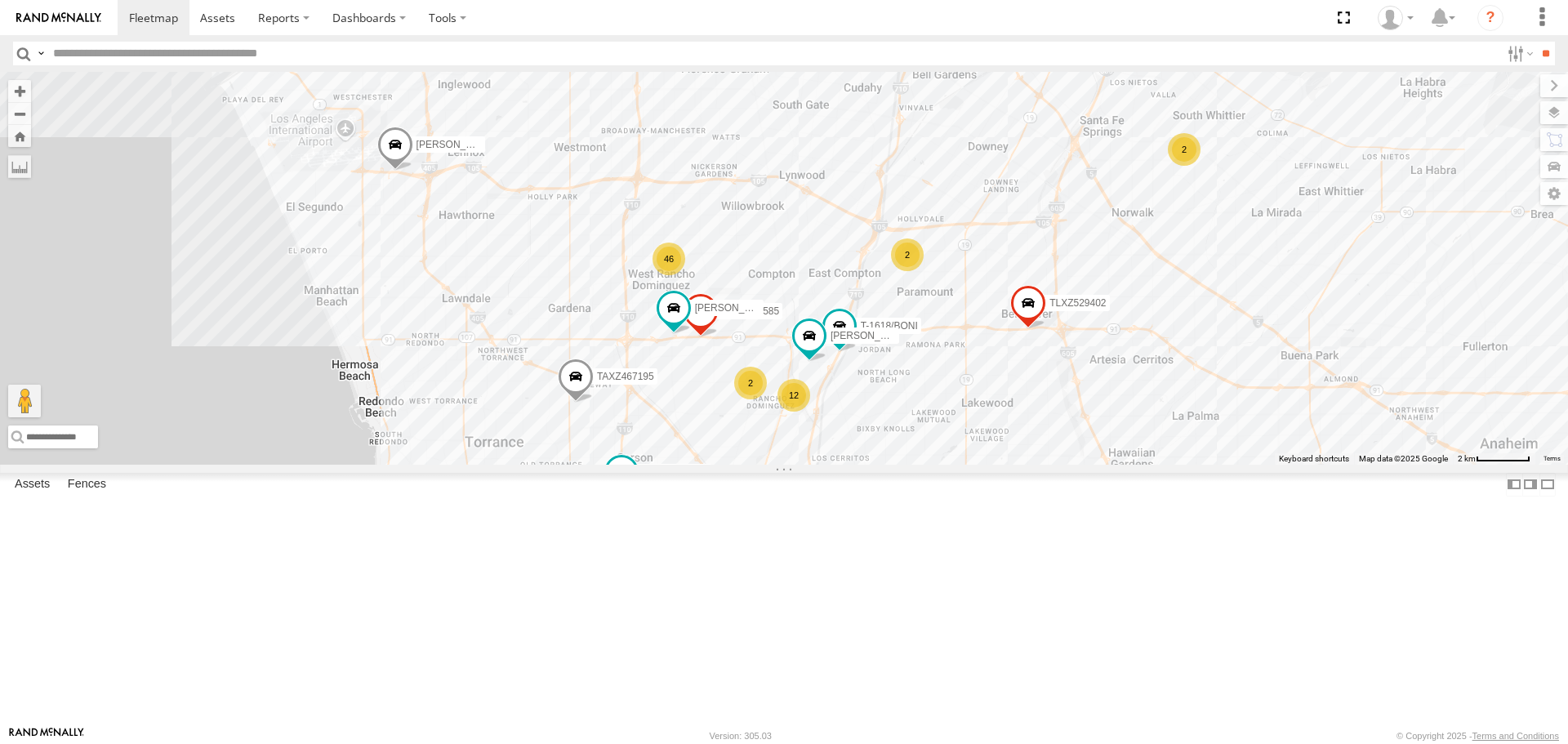
drag, startPoint x: 805, startPoint y: 486, endPoint x: 944, endPoint y: 485, distance: 139.0
click at [945, 464] on div "TAXZ467188 JUSTIN/T-1628 GILDER FRANKLIN T-1632 TAXZ465583 - new device CARLOS …" at bounding box center [784, 268] width 1568 height 392
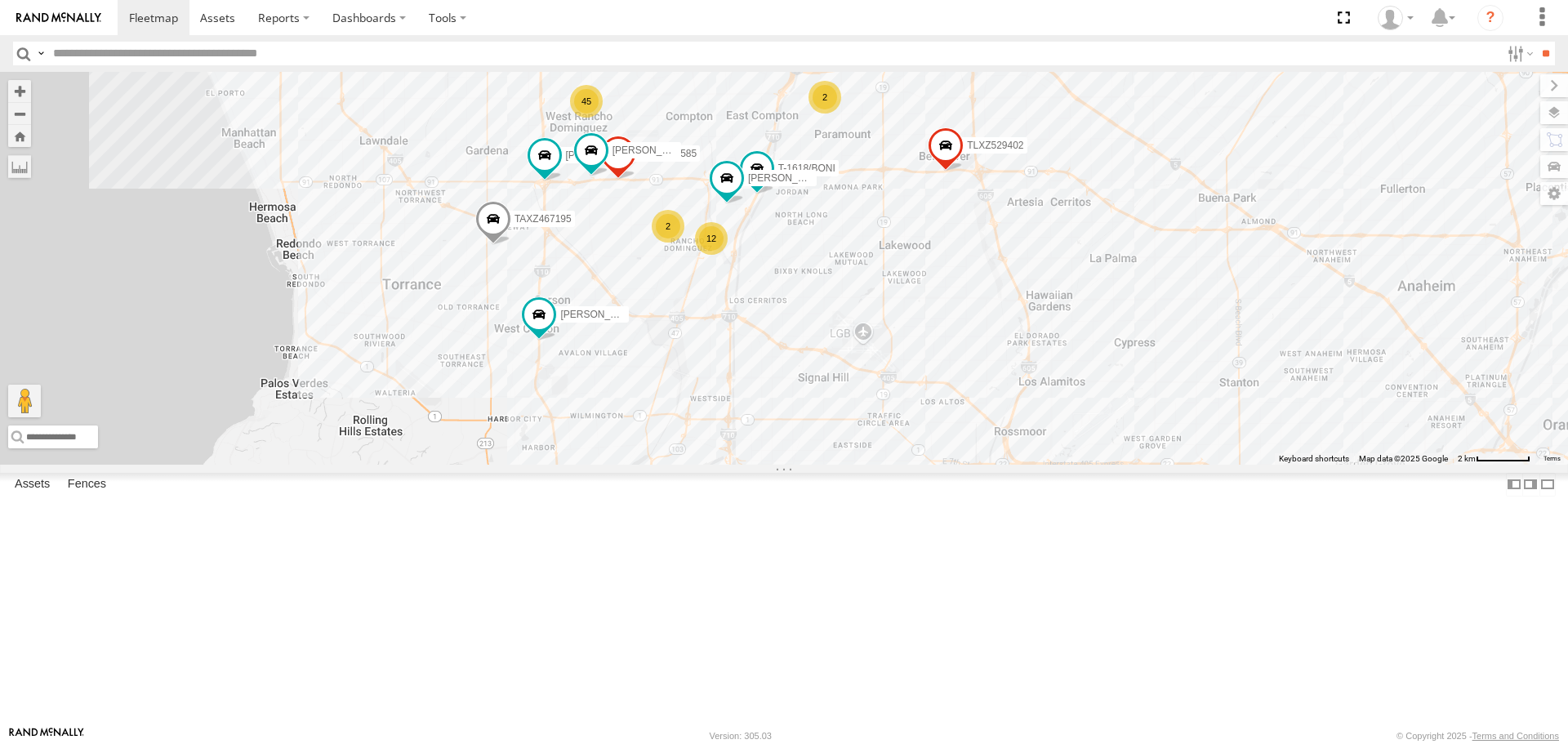
drag, startPoint x: 524, startPoint y: 339, endPoint x: 620, endPoint y: 338, distance: 96.0
click at [620, 338] on div "TAXZ467188 JUSTIN/T-1628 GILDER FRANKLIN T-1632 TAXZ465583 - new device CARLOS …" at bounding box center [784, 268] width 1568 height 392
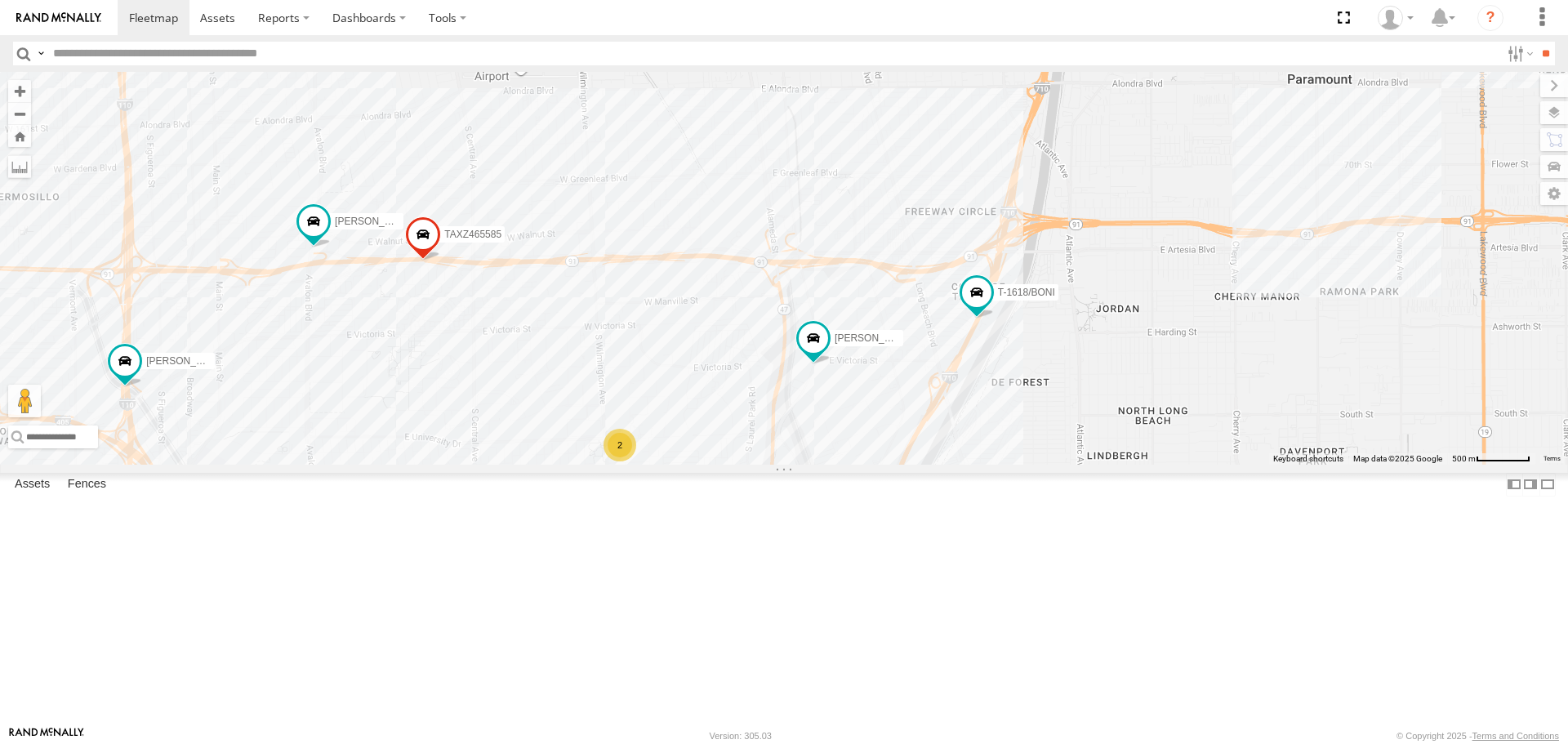
drag, startPoint x: 930, startPoint y: 568, endPoint x: 1082, endPoint y: 497, distance: 167.8
click at [1082, 464] on div "TAXZ467188 [PERSON_NAME]/T-1628 [PERSON_NAME]-1632 TAXZ465583 - new device [PER…" at bounding box center [784, 268] width 1568 height 392
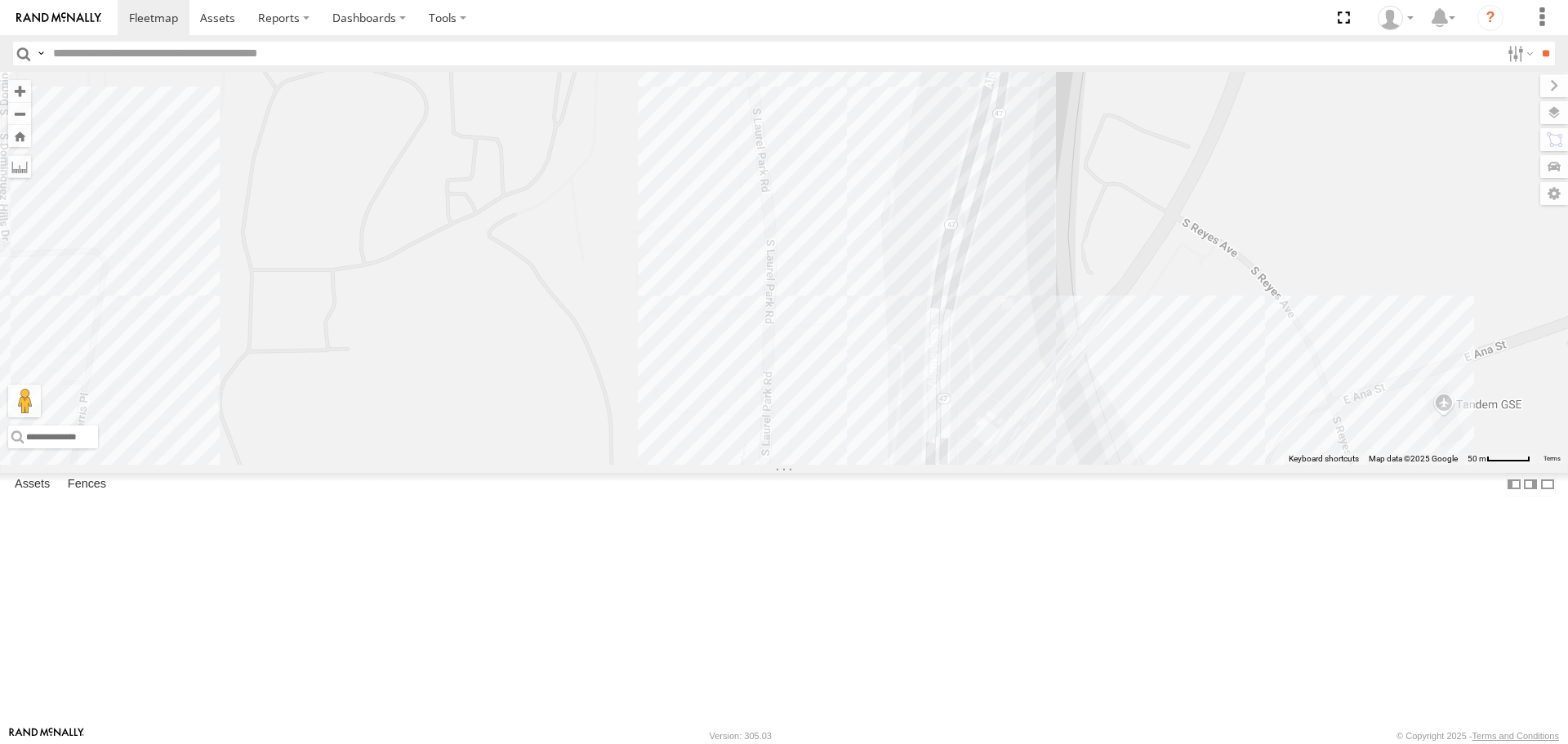
drag, startPoint x: 1075, startPoint y: 601, endPoint x: 1256, endPoint y: 204, distance: 436.3
click at [1256, 204] on div "TAXZ467188 [PERSON_NAME]/T-1628 [PERSON_NAME]-1632 TAXZ465583 - new device [PER…" at bounding box center [784, 268] width 1568 height 392
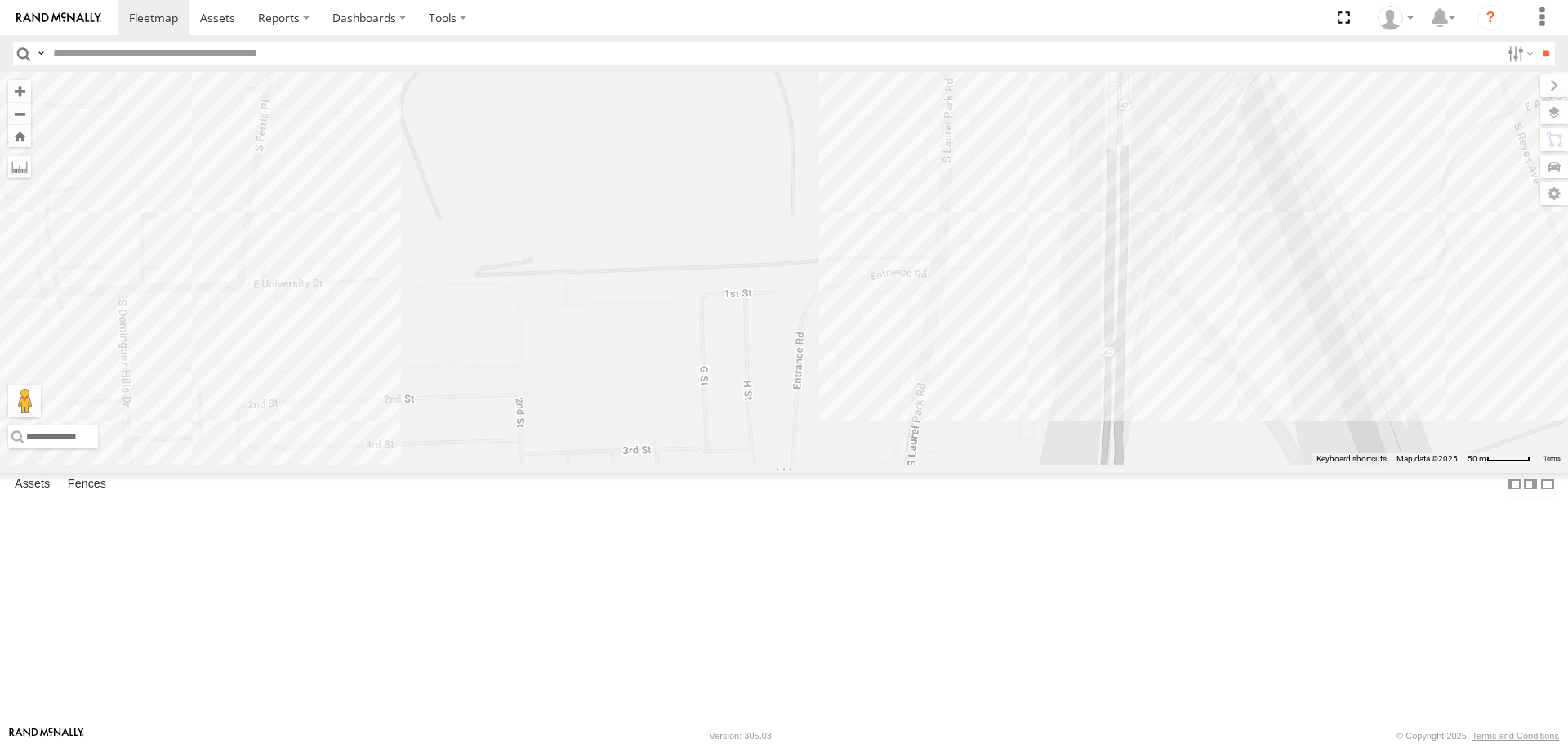
drag, startPoint x: 614, startPoint y: 218, endPoint x: 637, endPoint y: 231, distance: 26.4
click at [614, 218] on div "TAXZ467188 [PERSON_NAME]/T-1628 [PERSON_NAME]-1632 TAXZ465583 - new device [PER…" at bounding box center [784, 268] width 1568 height 392
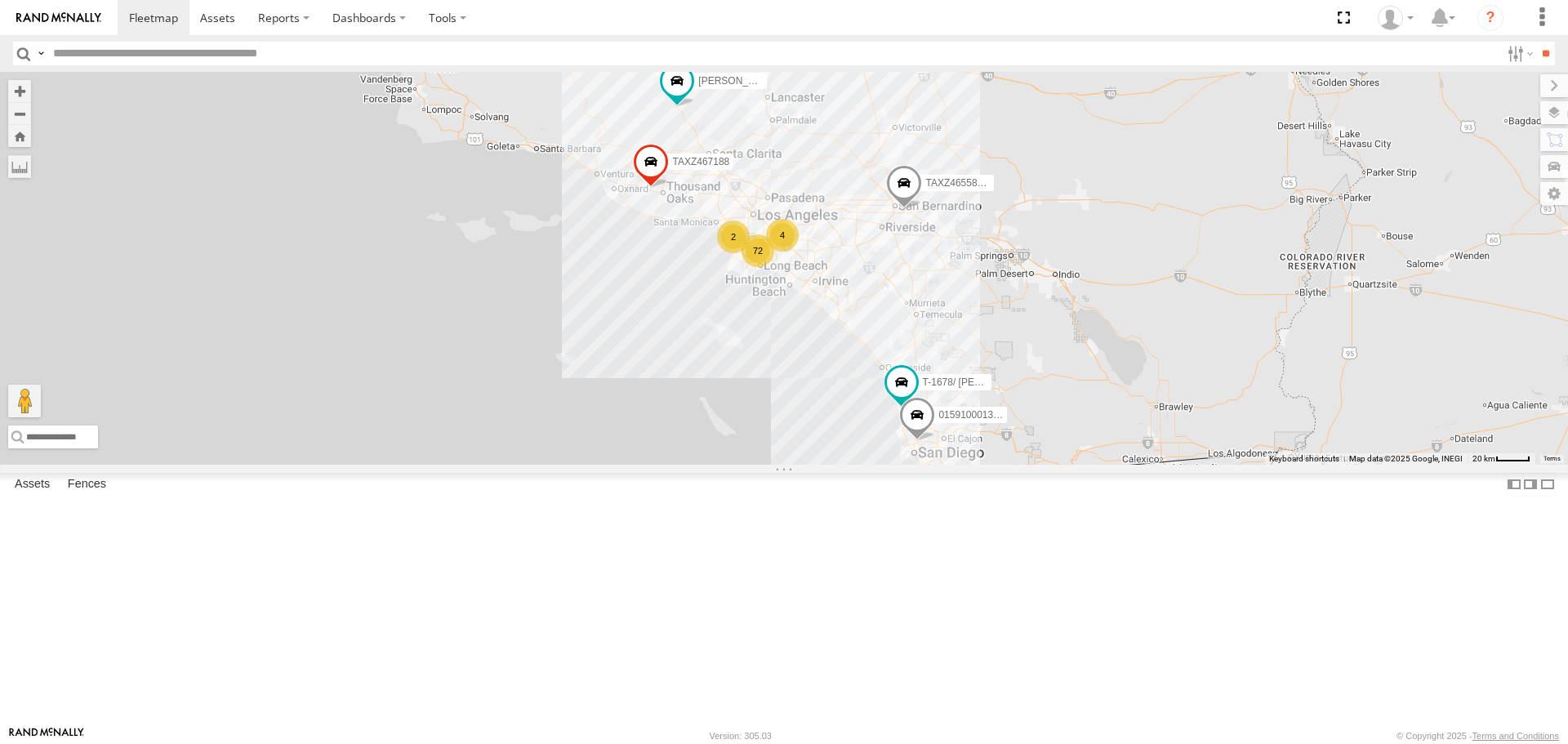
click at [353, 234] on div "TAXZ467188 T-1678/ [PERSON_NAME]-1632 TAXZ465583 - new device 015910001370934 7…" at bounding box center [784, 268] width 1568 height 392
click at [1085, 237] on div "TAXZ467188 T-1678/ [PERSON_NAME]-1632 TAXZ465583 - new device 015910001370934 7…" at bounding box center [784, 268] width 1568 height 392
click at [1166, 464] on div "TAXZ467188 T-1678/ [PERSON_NAME]-1632 TAXZ465583 - new device 015910001370934 7…" at bounding box center [784, 268] width 1568 height 392
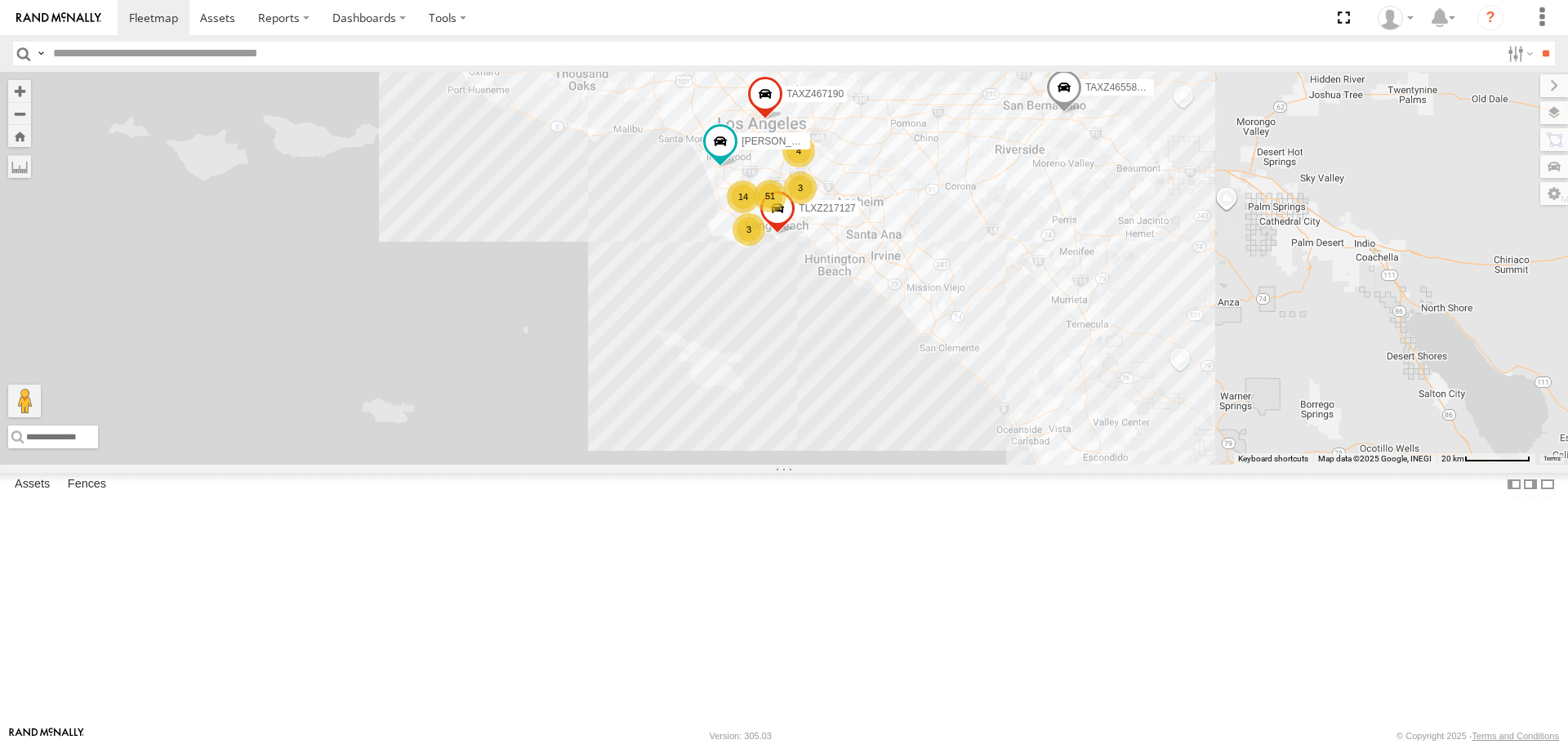
drag, startPoint x: 828, startPoint y: 300, endPoint x: 1072, endPoint y: 436, distance: 279.3
click at [1072, 436] on div "TAXZ467188 T-1678/ [PERSON_NAME]-1632 TAXZ465583 - new device 015910001370934 5…" at bounding box center [784, 268] width 1568 height 392
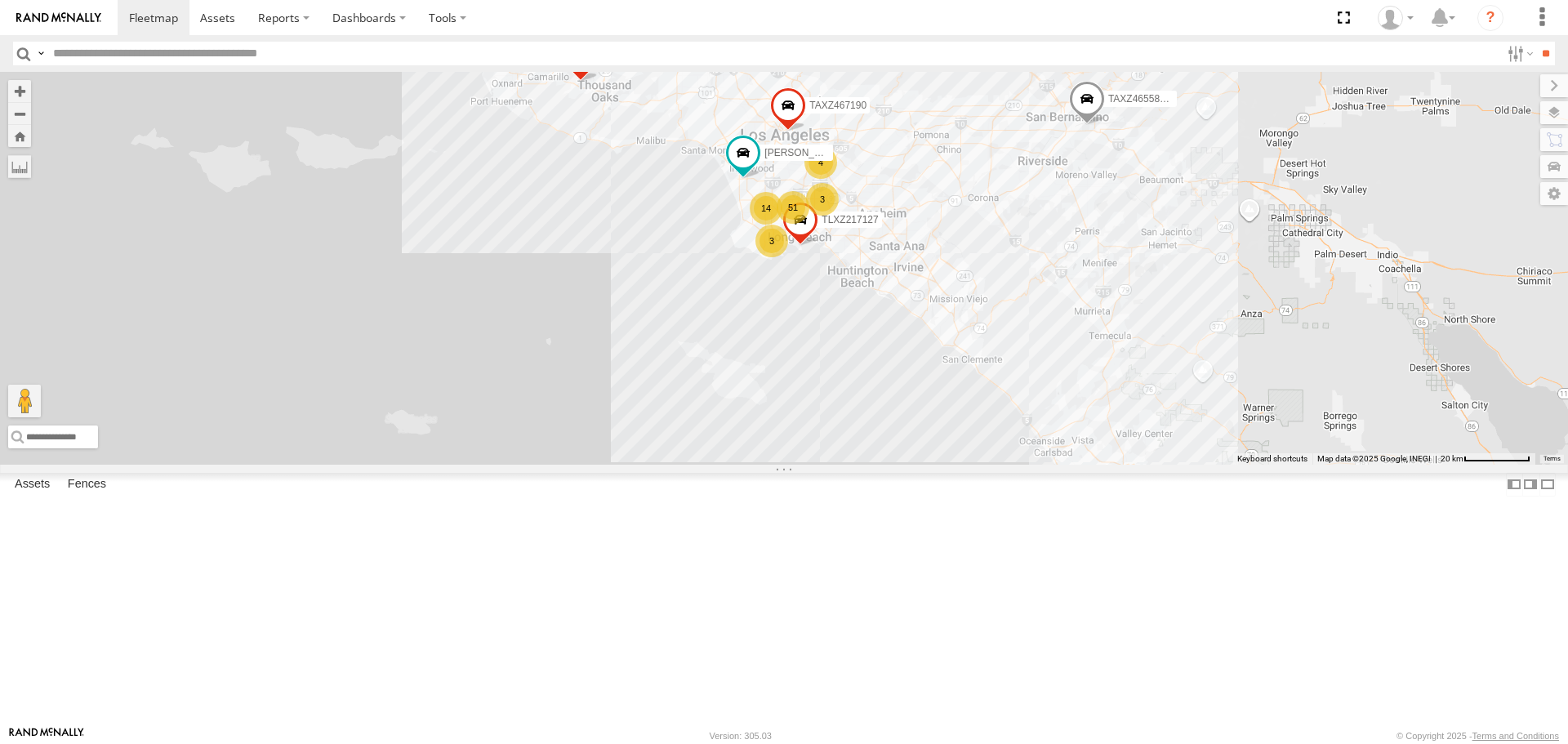
click at [1105, 350] on div "TAXZ467188 T-1678/ [PERSON_NAME]-1632 TAXZ465583 - new device 015910001370934 5…" at bounding box center [784, 268] width 1568 height 392
click at [730, 140] on div "TAXZ467188 T-1678/ [PERSON_NAME]-1632 TAXZ465583 - new device 015910001370934 5…" at bounding box center [784, 268] width 1568 height 392
click at [887, 319] on div "TAXZ467188 T-1678/ [PERSON_NAME]-1632 TAXZ465583 - new device 015910001370934 5…" at bounding box center [784, 268] width 1568 height 392
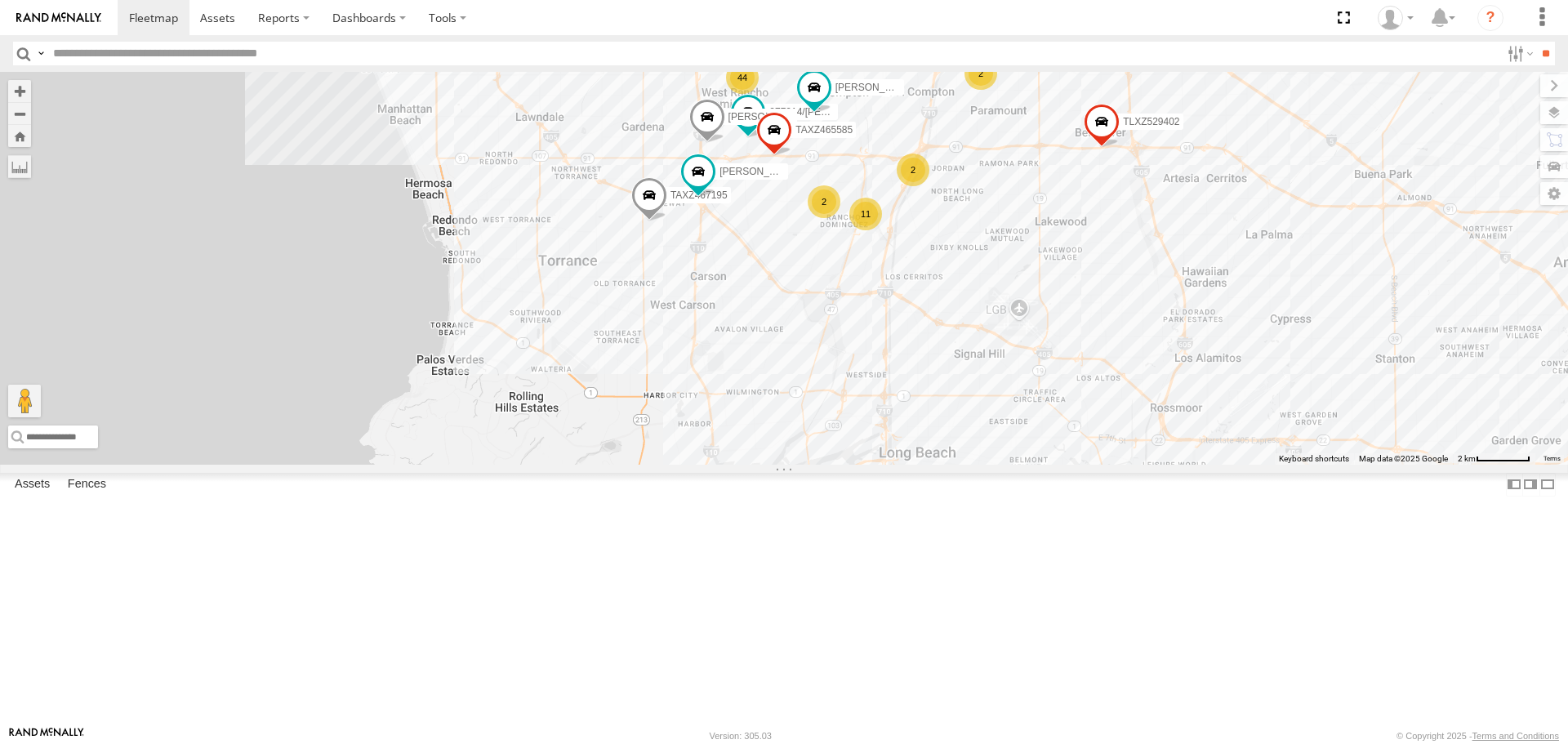
drag, startPoint x: 754, startPoint y: 439, endPoint x: 1037, endPoint y: 298, distance: 316.2
click at [1037, 298] on div "TAXZ467188 T-1678/ [PERSON_NAME]-1632 TAXZ465583 - new device 015910001370934 […" at bounding box center [784, 268] width 1568 height 392
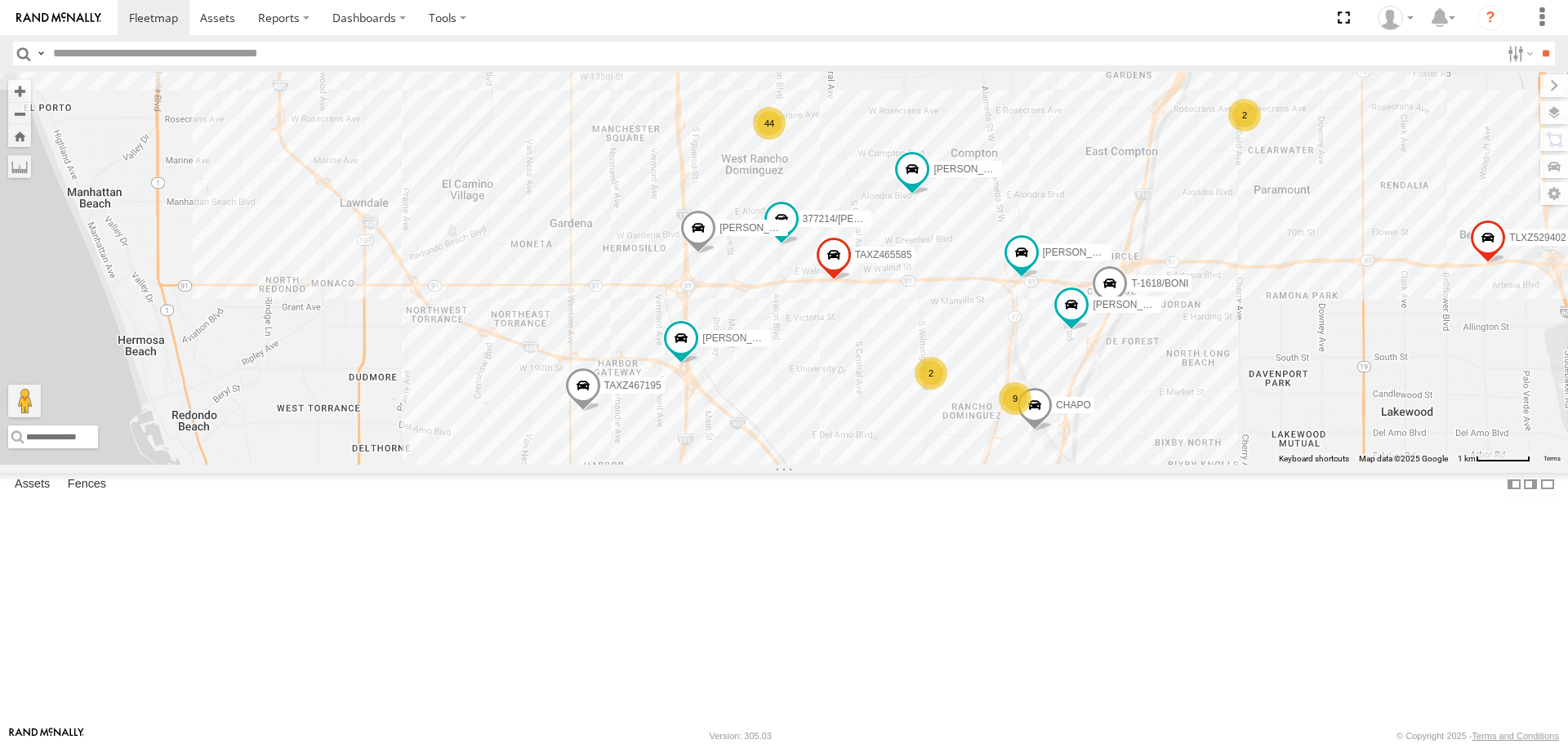
drag, startPoint x: 787, startPoint y: 275, endPoint x: 805, endPoint y: 455, distance: 180.9
click at [805, 455] on div "TAXZ467188 T-1678/ [PERSON_NAME]-1632 TAXZ465583 - new device 015910001370934 […" at bounding box center [784, 268] width 1568 height 392
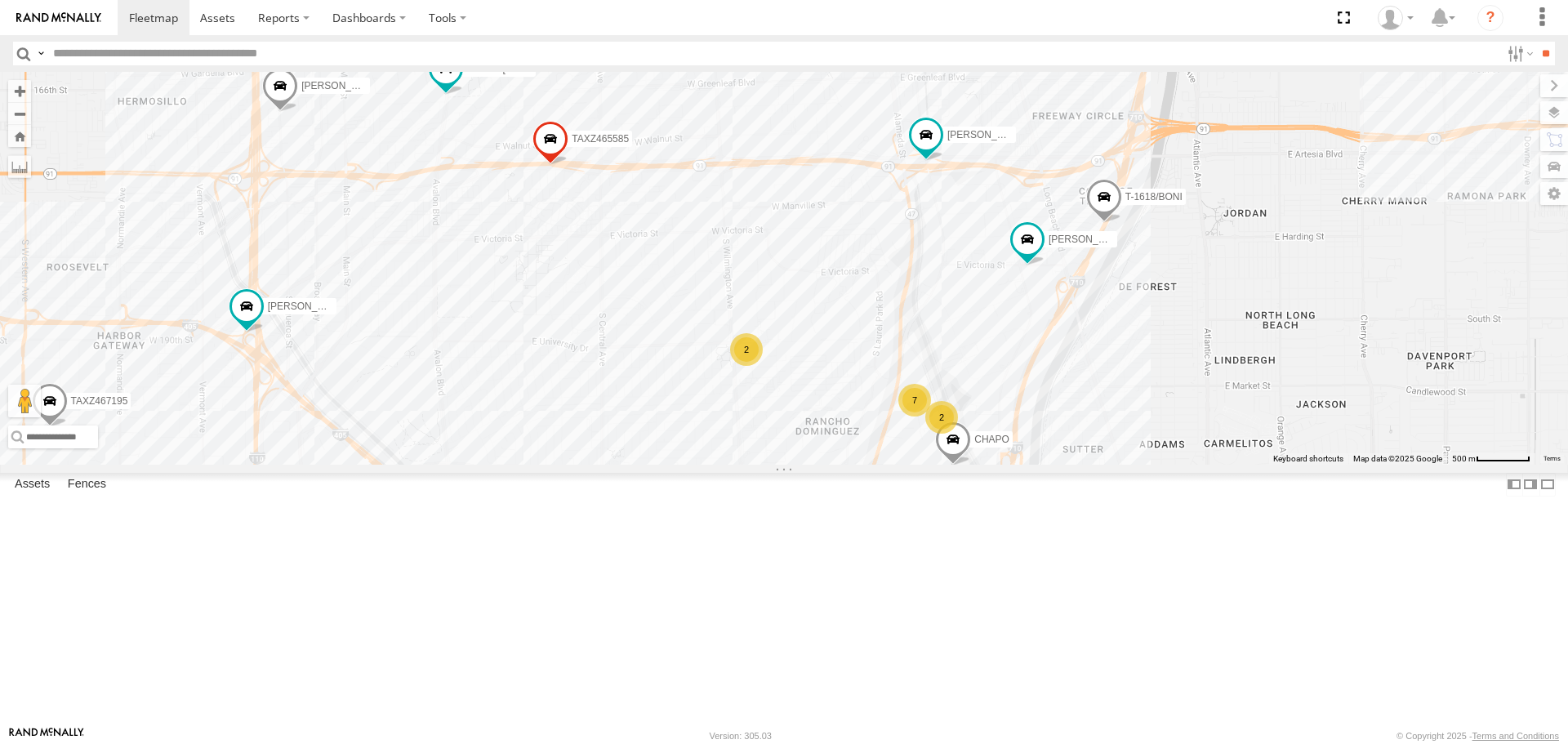
drag, startPoint x: 1068, startPoint y: 441, endPoint x: 740, endPoint y: 296, distance: 358.6
click at [740, 296] on div "TAXZ467188 T-1678/ [PERSON_NAME]-1632 TAXZ465583 - new device 015910001370934 […" at bounding box center [784, 268] width 1568 height 392
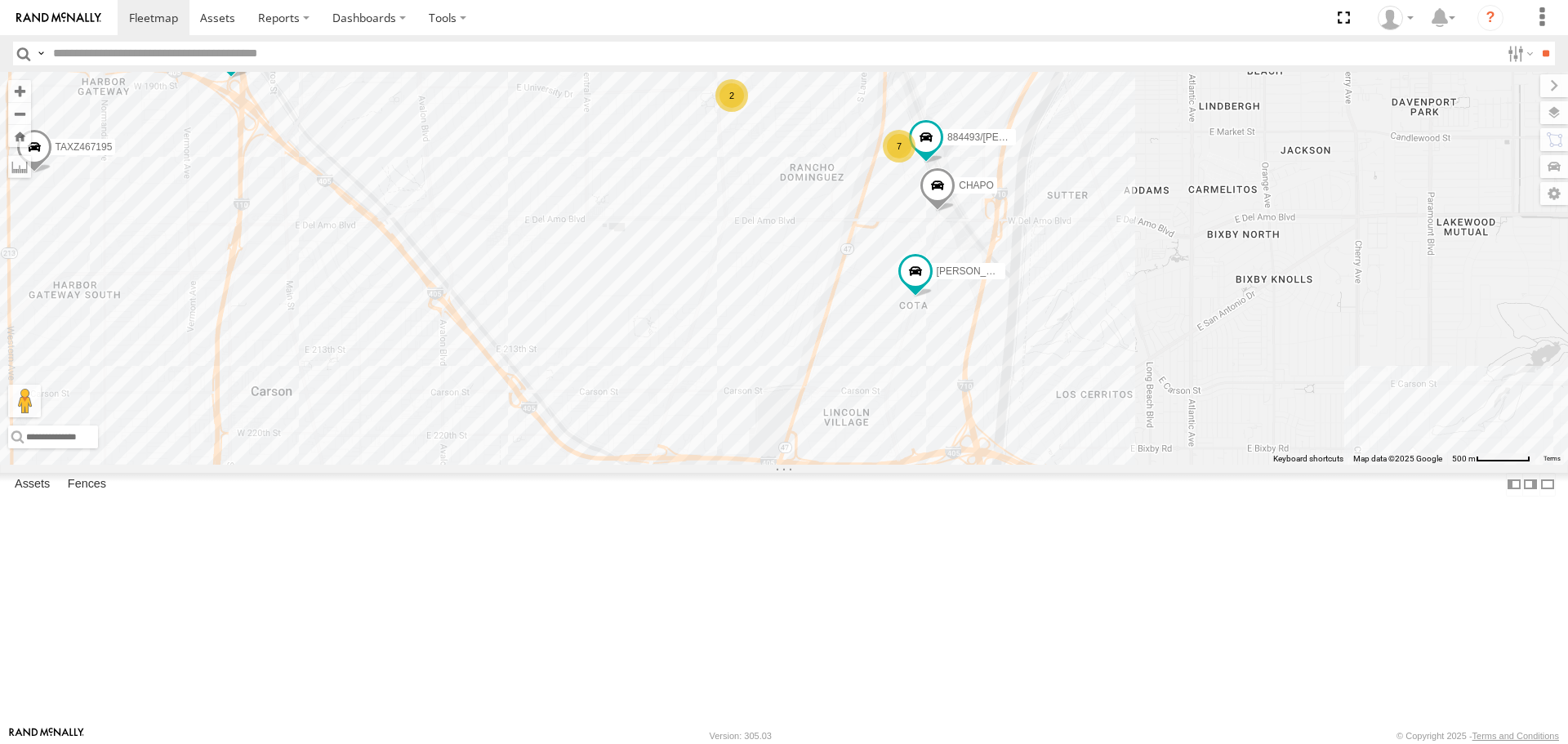
drag, startPoint x: 979, startPoint y: 516, endPoint x: 953, endPoint y: 251, distance: 266.3
click at [942, 224] on div "TAXZ467188 T-1678/ [PERSON_NAME]-1632 TAXZ465583 - new device 015910001370934 […" at bounding box center [784, 268] width 1568 height 392
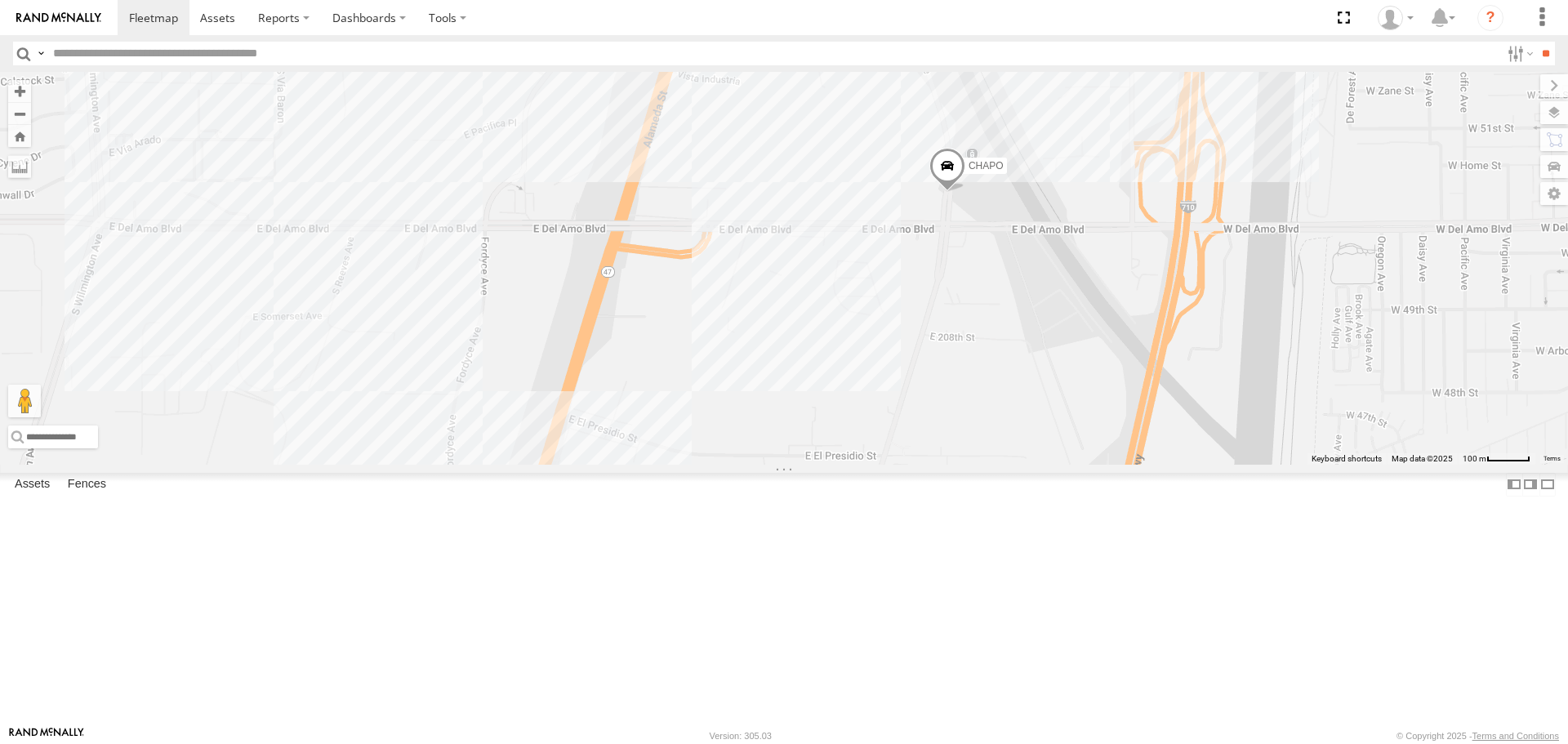
click at [988, 344] on div "TAXZ467188 T-1678/ [PERSON_NAME]-1632 TAXZ465583 - new device 015910001370934 […" at bounding box center [784, 268] width 1568 height 392
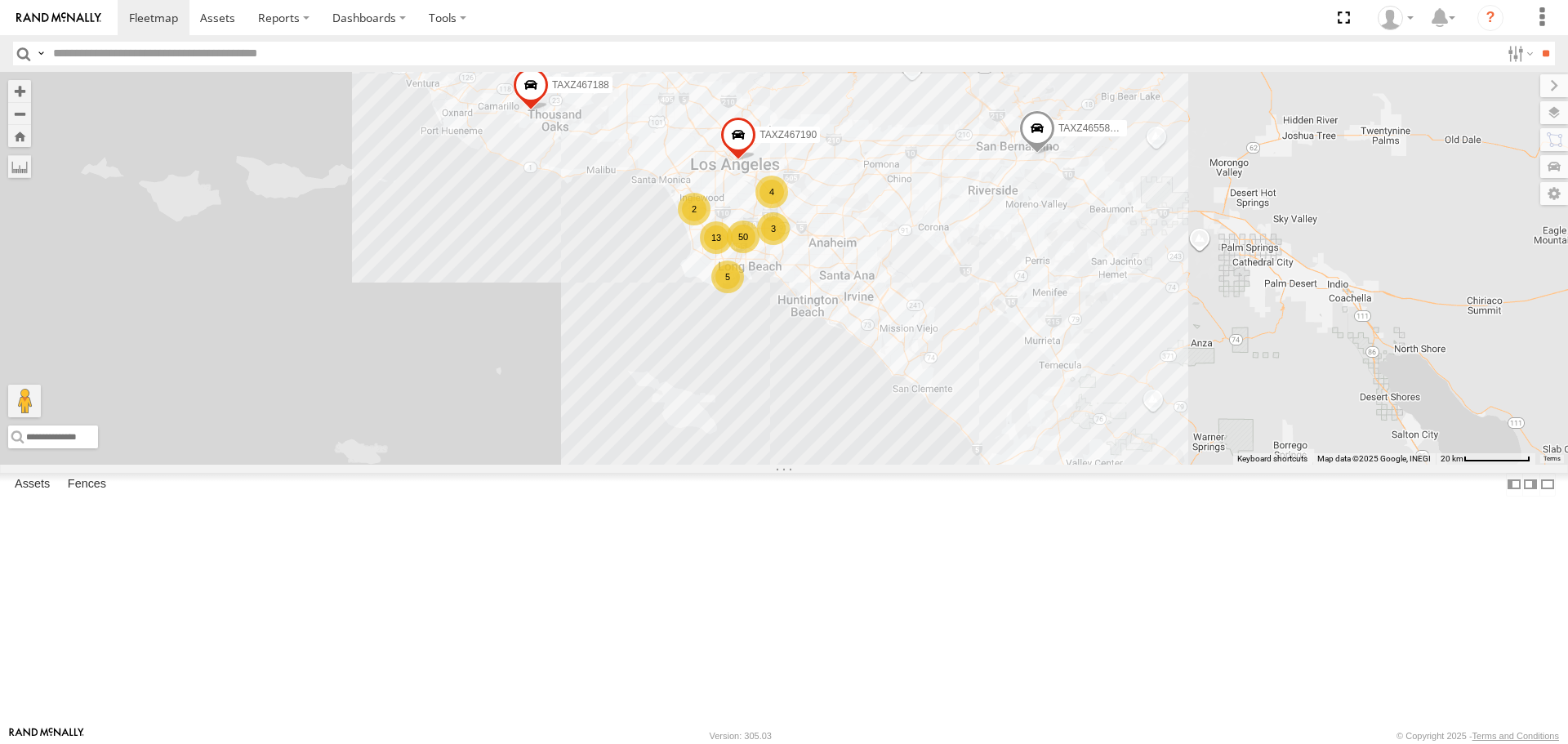
click at [937, 362] on div "50 5 4 TAXZ467188 2 2 3 FRANKLIN T-1632 13 TAXZ465583 - new device TAXZ467190" at bounding box center [784, 268] width 1568 height 392
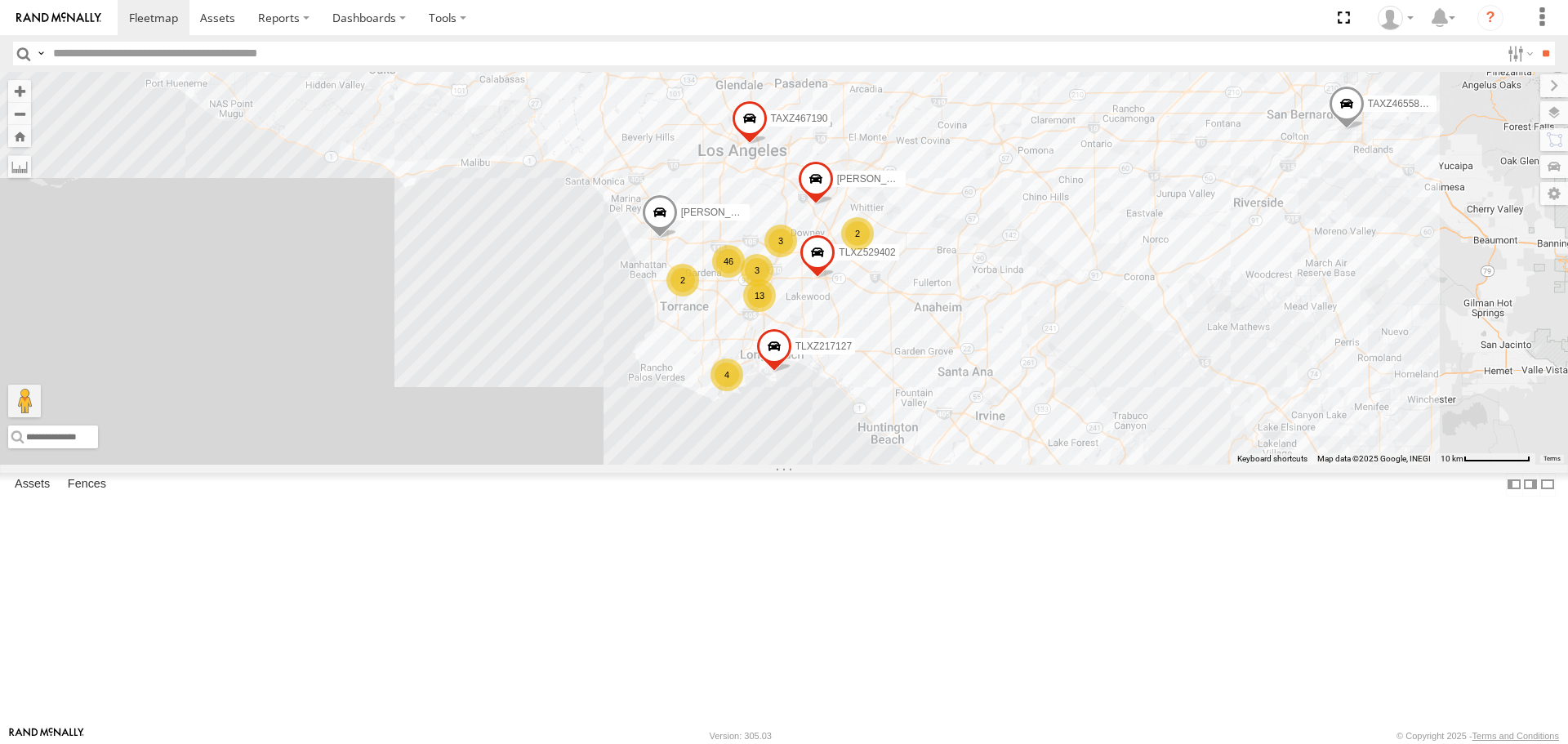
drag, startPoint x: 781, startPoint y: 312, endPoint x: 953, endPoint y: 383, distance: 186.1
click at [953, 383] on div "TAXZ467188 [PERSON_NAME]-1632 TAXZ465583 - new device TAXZ467190 13 46 4 [PERSO…" at bounding box center [784, 268] width 1568 height 392
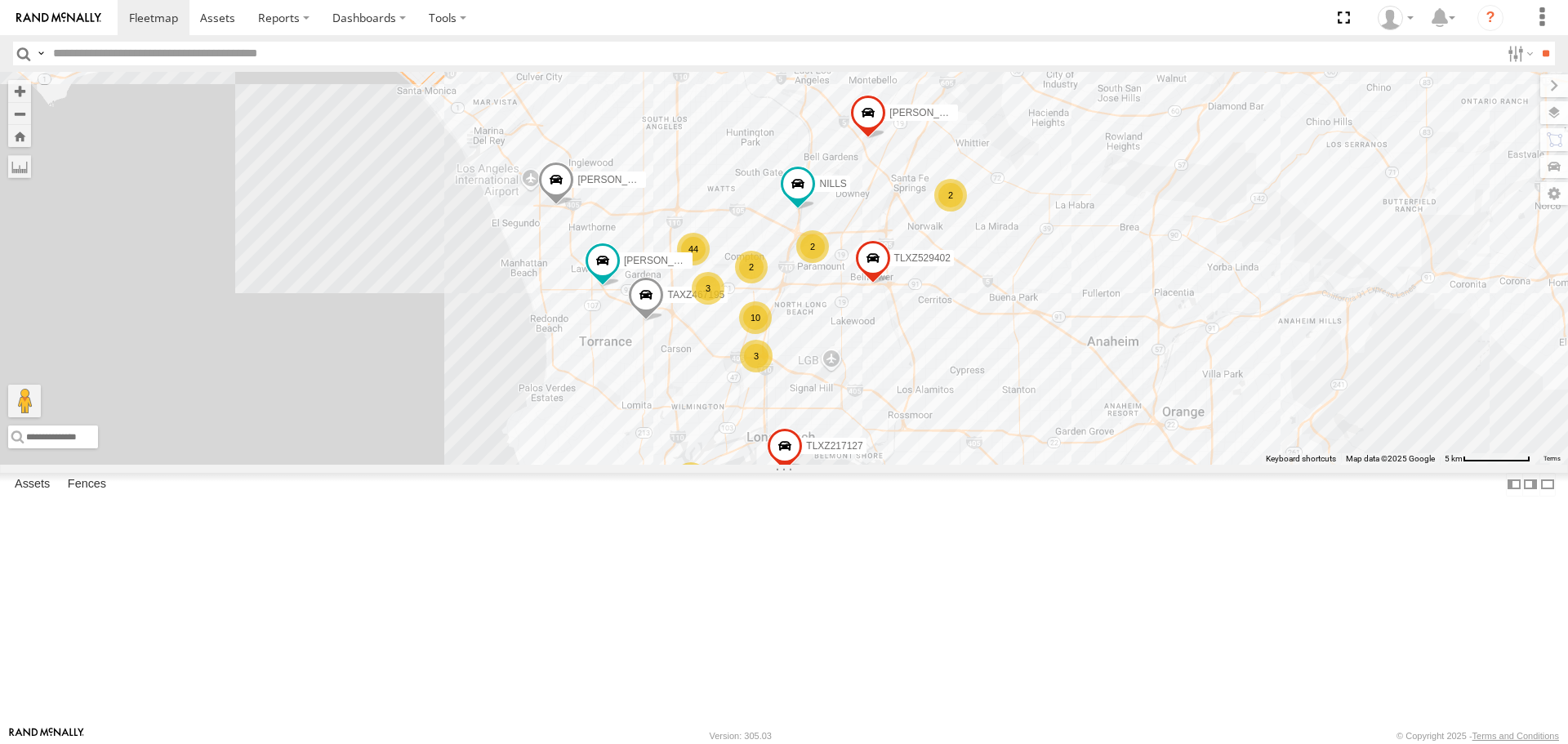
drag, startPoint x: 715, startPoint y: 370, endPoint x: 776, endPoint y: 322, distance: 77.6
click at [751, 289] on div "TAXZ467188 [PERSON_NAME]-1632 TAXZ465583 - new device TAXZ467190 [PERSON_NAME]/…" at bounding box center [784, 268] width 1568 height 392
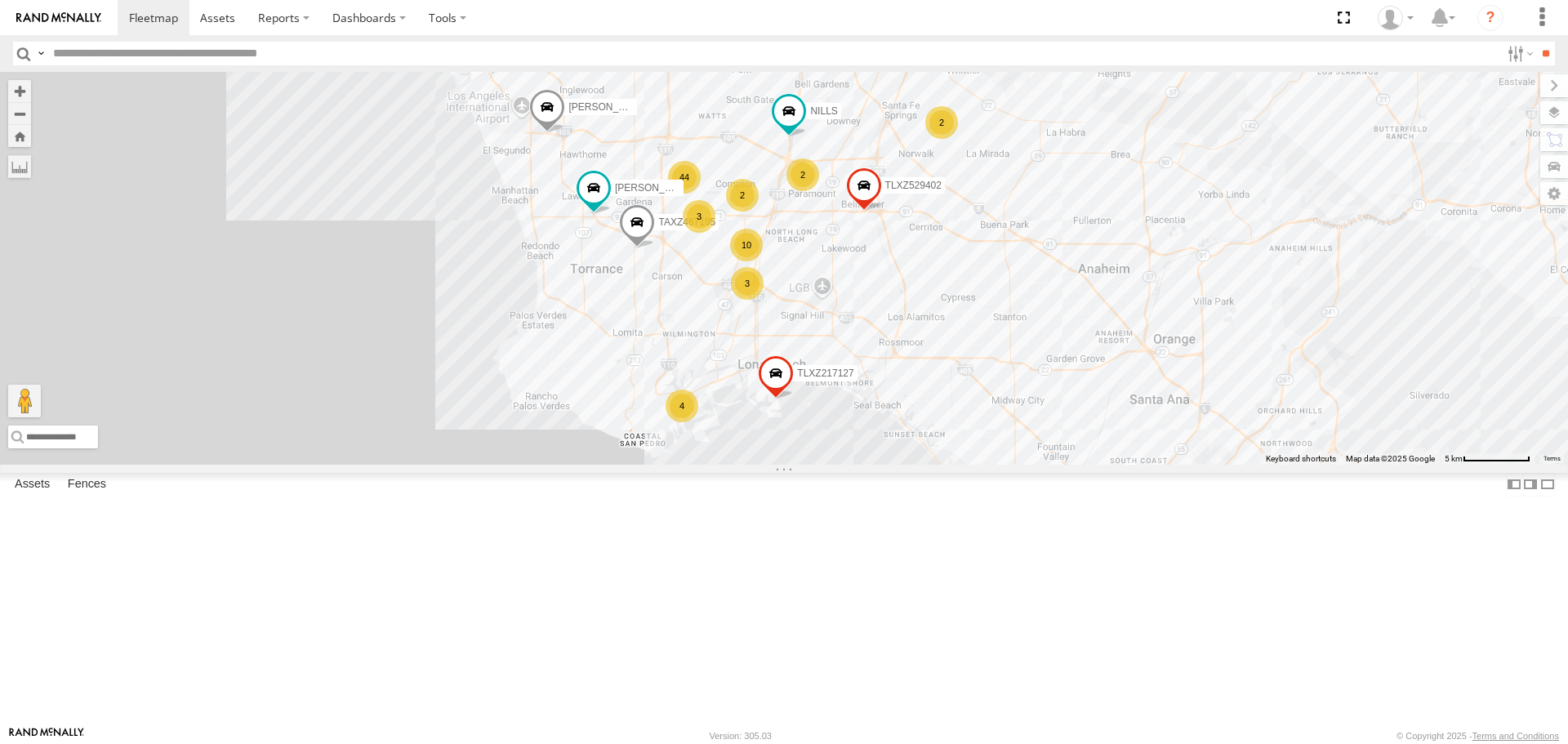
drag, startPoint x: 797, startPoint y: 434, endPoint x: 788, endPoint y: 365, distance: 69.6
click at [788, 365] on div "TAXZ467188 [PERSON_NAME]-1632 TAXZ465583 - new device TAXZ467190 [PERSON_NAME]/…" at bounding box center [784, 268] width 1568 height 392
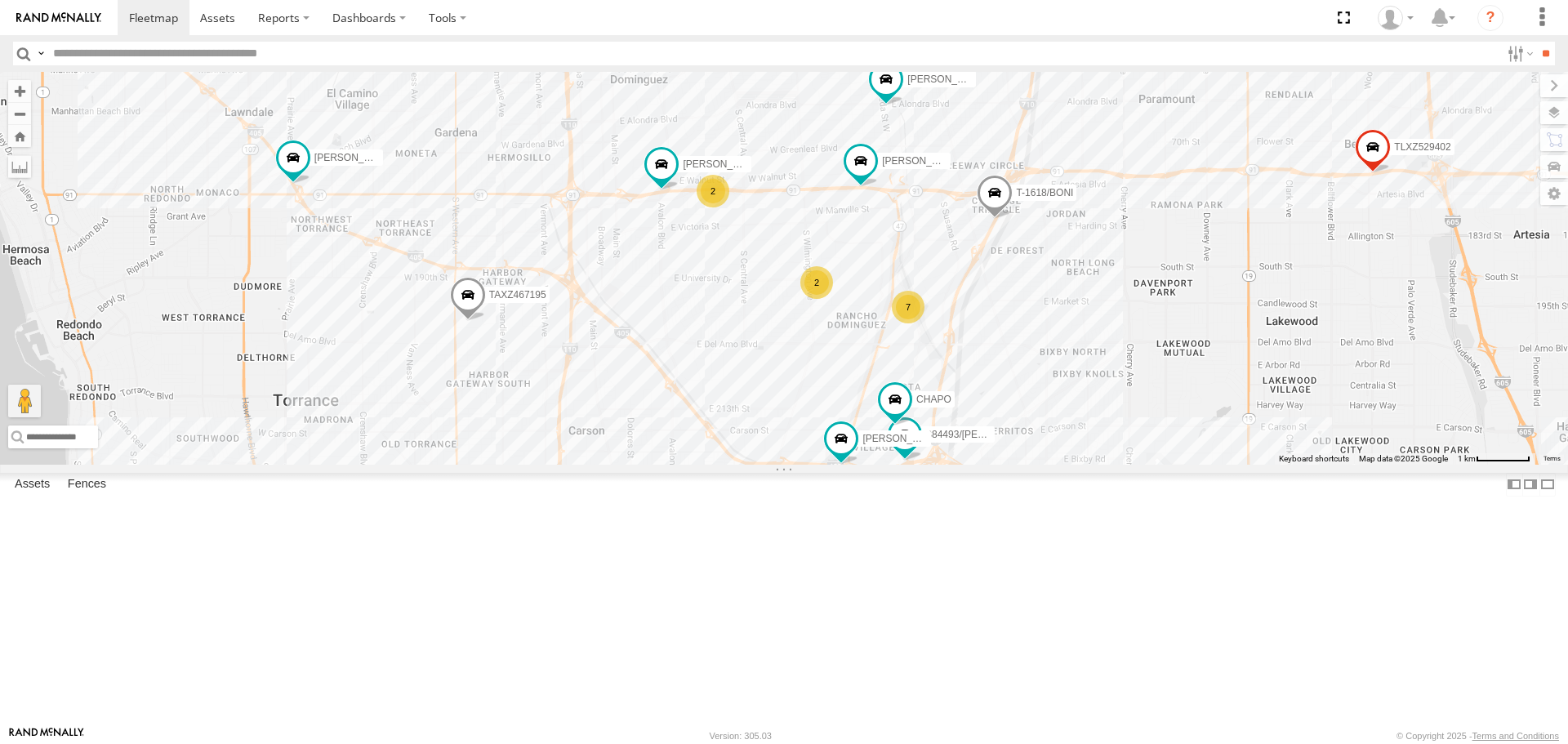
drag, startPoint x: 703, startPoint y: 392, endPoint x: 1024, endPoint y: 473, distance: 331.1
click at [1024, 464] on div "TAXZ467188 [PERSON_NAME]-1632 TAXZ465583 - new device TAXZ467190 [PERSON_NAME]/…" at bounding box center [784, 268] width 1568 height 392
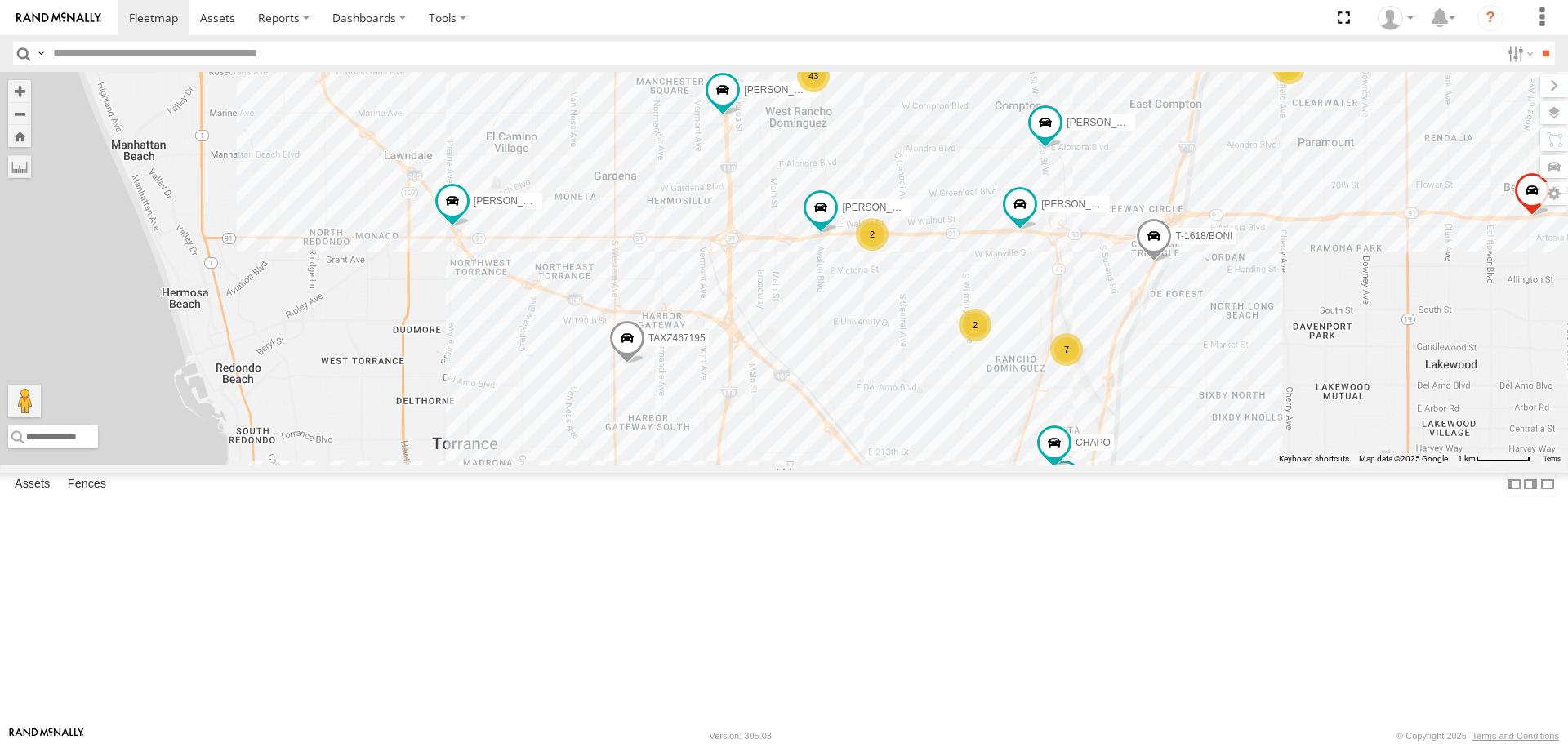
drag, startPoint x: 714, startPoint y: 404, endPoint x: 694, endPoint y: 443, distance: 43.8
click at [859, 441] on div "TAXZ467188 [PERSON_NAME]-1632 TAXZ465583 - new device TAXZ467190 [PERSON_NAME]/…" at bounding box center [784, 268] width 1568 height 392
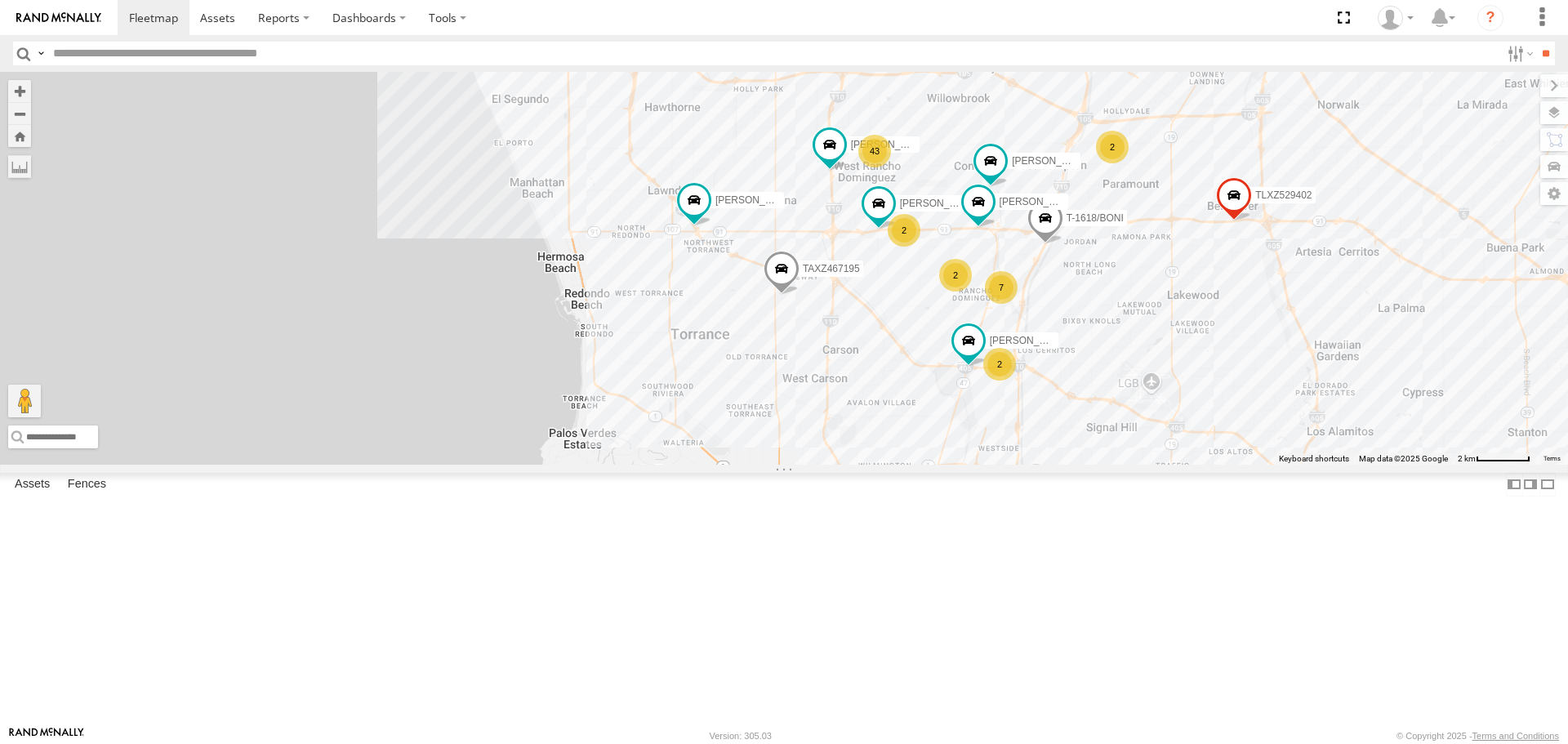
drag, startPoint x: 1016, startPoint y: 414, endPoint x: 1129, endPoint y: 400, distance: 113.9
click at [1129, 400] on div "TAXZ467188 [PERSON_NAME]-1632 TAXZ465583 - new device TAXZ467190 [PERSON_NAME]/…" at bounding box center [784, 268] width 1568 height 392
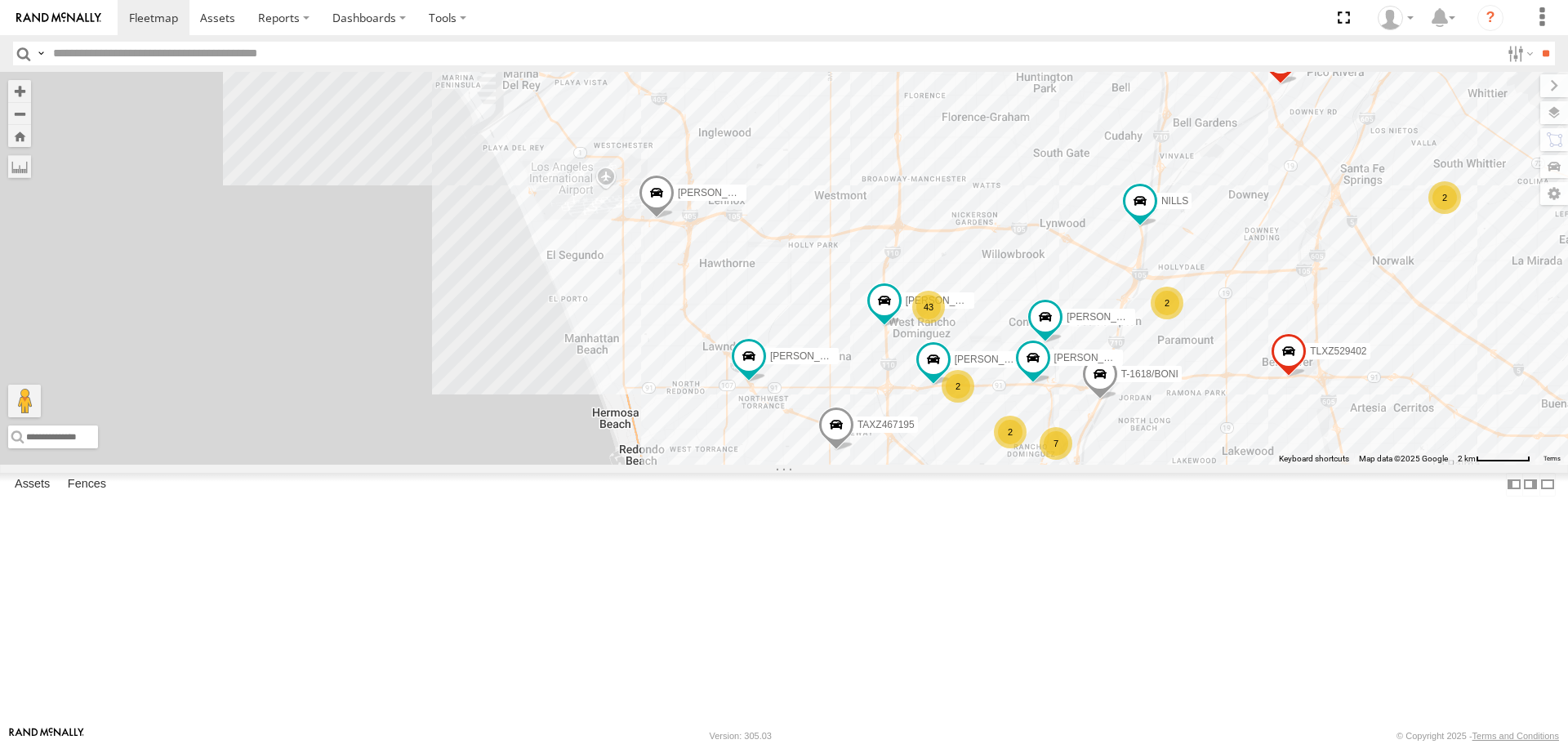
drag, startPoint x: 781, startPoint y: 352, endPoint x: 850, endPoint y: 546, distance: 205.9
click at [850, 464] on div "TAXZ467188 [PERSON_NAME]-1632 TAXZ465583 - new device TAXZ467190 [PERSON_NAME]/…" at bounding box center [784, 268] width 1568 height 392
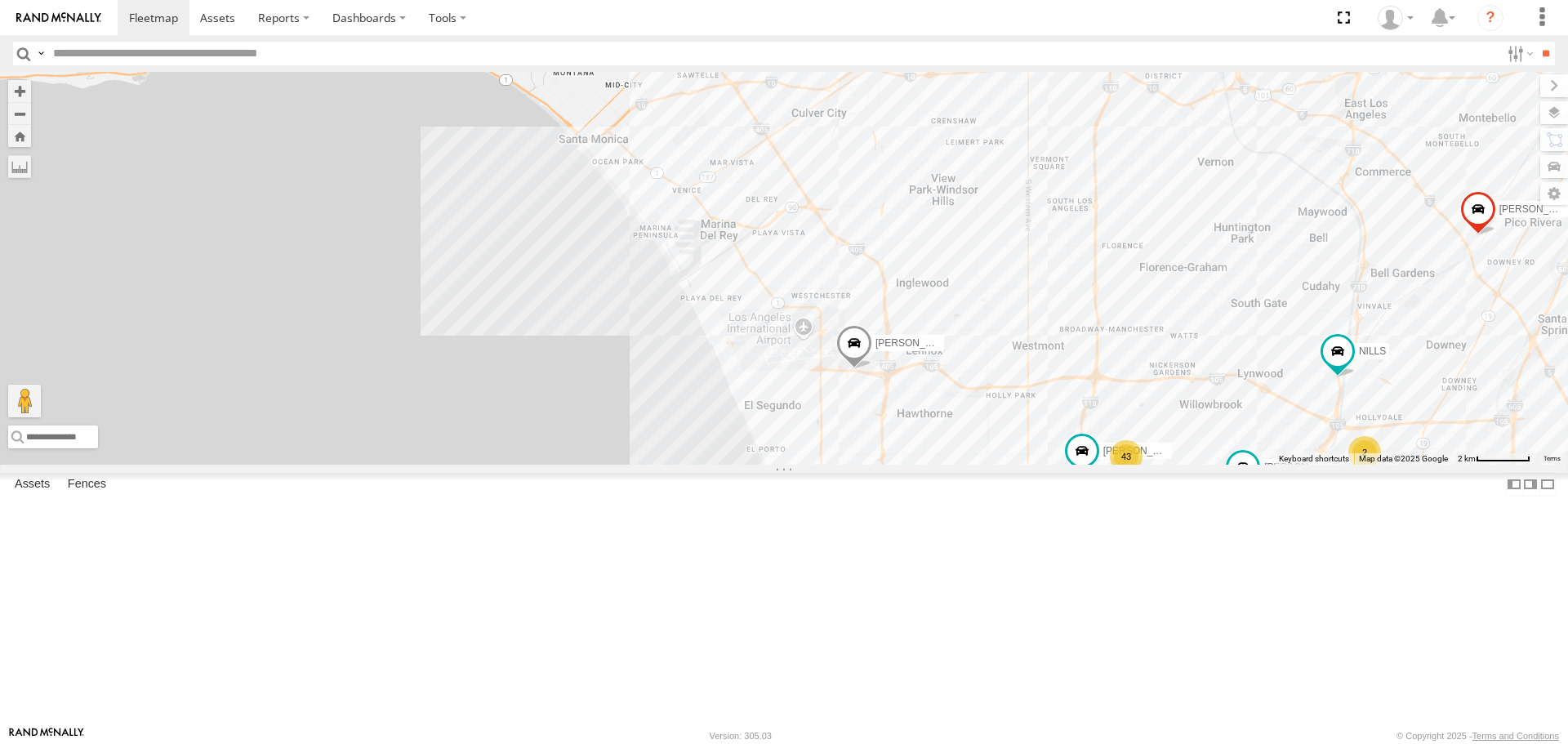
drag, startPoint x: 804, startPoint y: 283, endPoint x: 989, endPoint y: 389, distance: 213.2
click at [989, 389] on div "TAXZ467188 [PERSON_NAME]-1632 TAXZ465583 - new device TAXZ467190 [PERSON_NAME]/…" at bounding box center [784, 268] width 1568 height 392
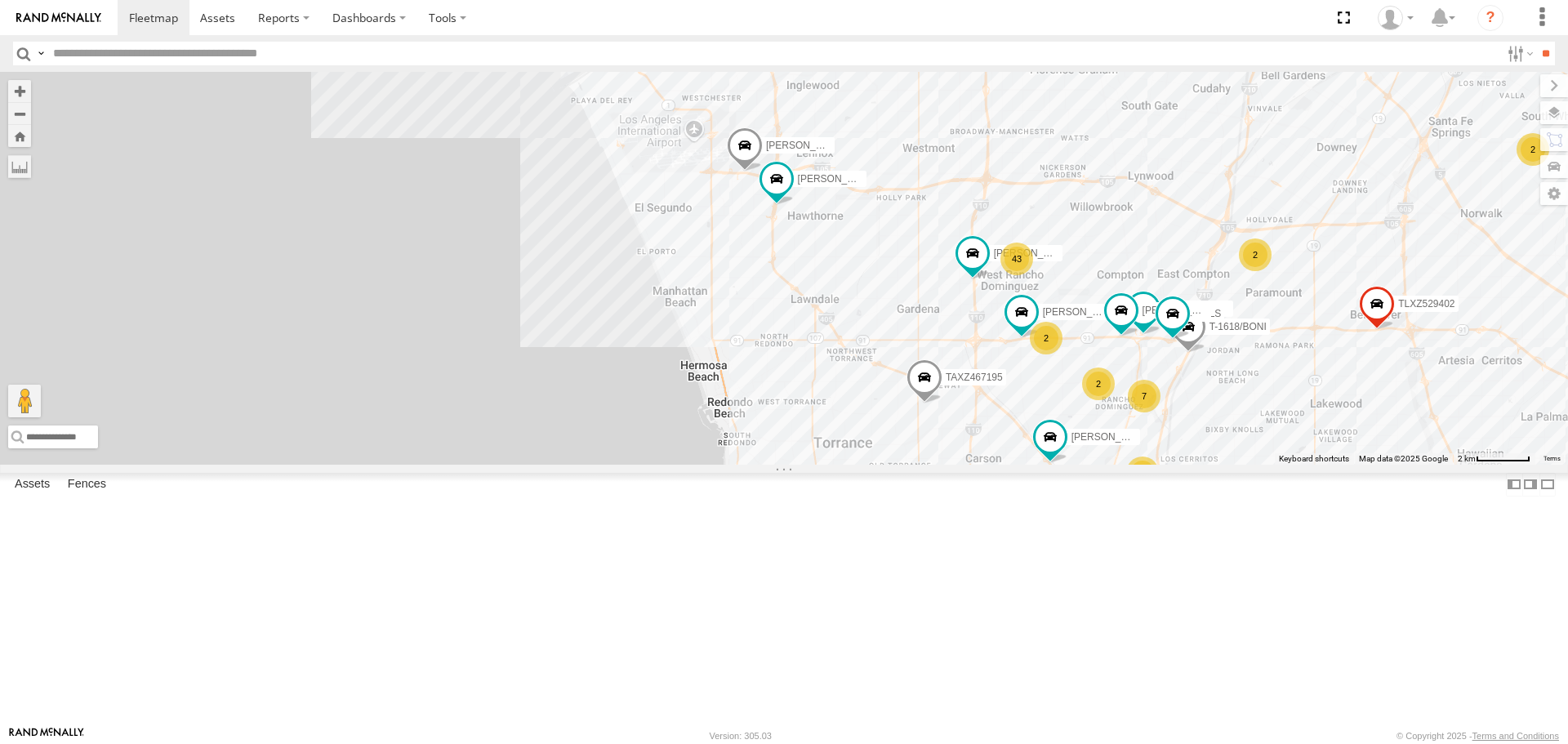
drag, startPoint x: 1027, startPoint y: 372, endPoint x: 1007, endPoint y: 361, distance: 22.8
click at [970, 264] on div "TAXZ467188 [PERSON_NAME]-1632 TAXZ465583 - new device TAXZ467190 [PERSON_NAME]/…" at bounding box center [784, 268] width 1568 height 392
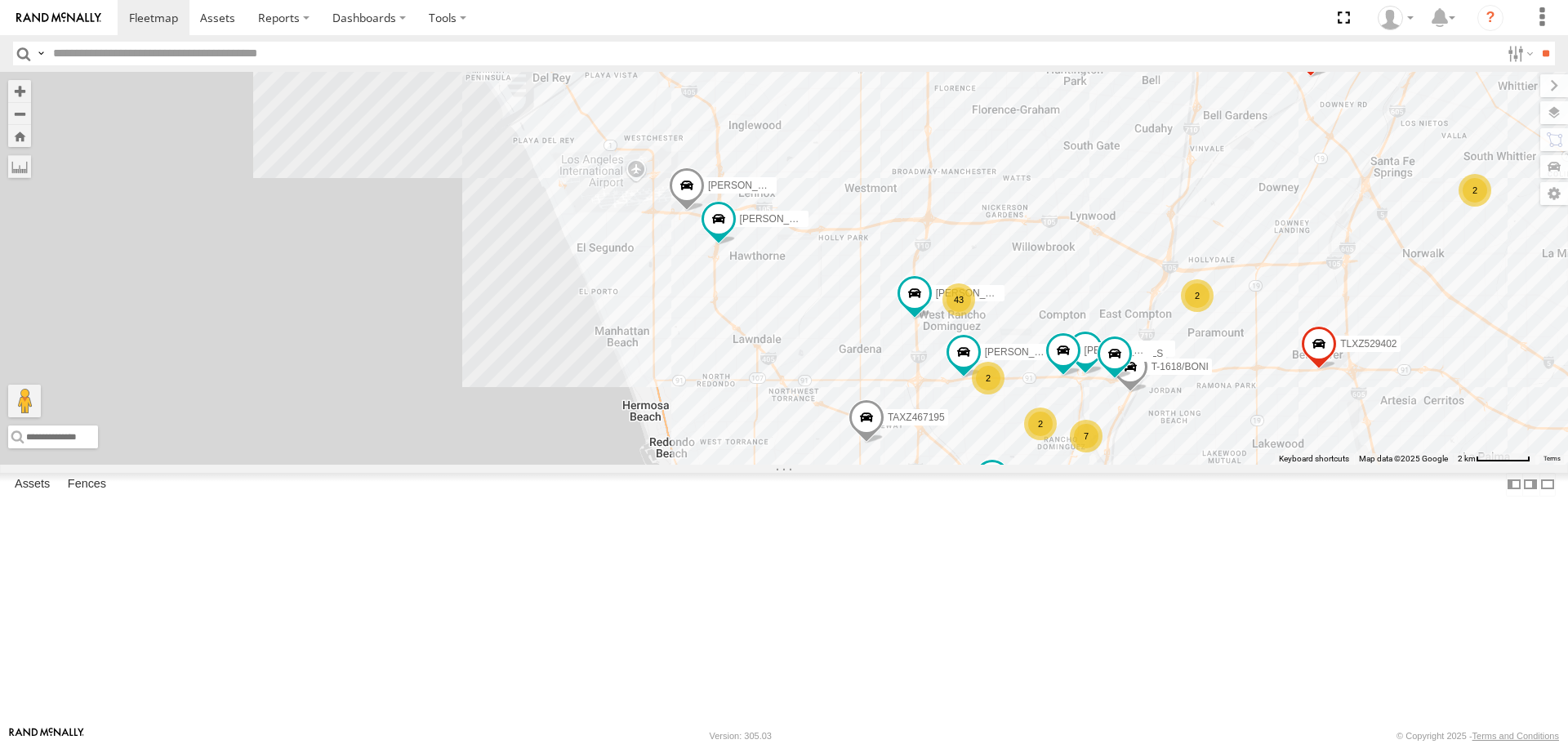
drag, startPoint x: 1189, startPoint y: 513, endPoint x: 1127, endPoint y: 558, distance: 76.6
click at [1129, 464] on div "TAXZ467188 [PERSON_NAME]-1632 TAXZ465583 - new device TAXZ467190 [PERSON_NAME]/…" at bounding box center [784, 268] width 1568 height 392
